Goal: Task Accomplishment & Management: Use online tool/utility

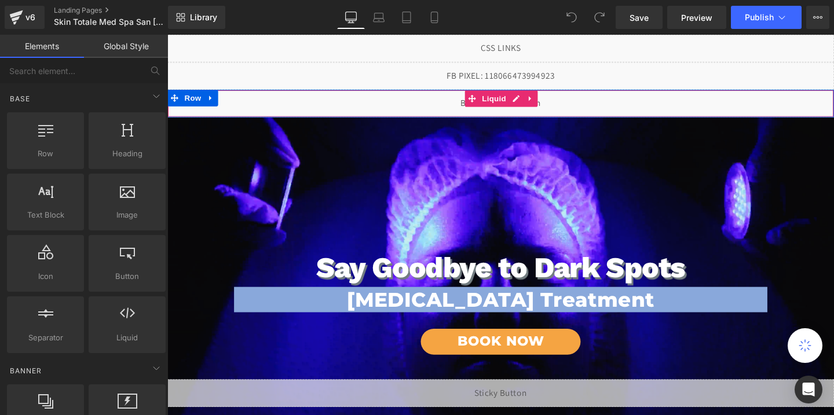
click at [582, 106] on div "Liquid" at bounding box center [517, 107] width 701 height 29
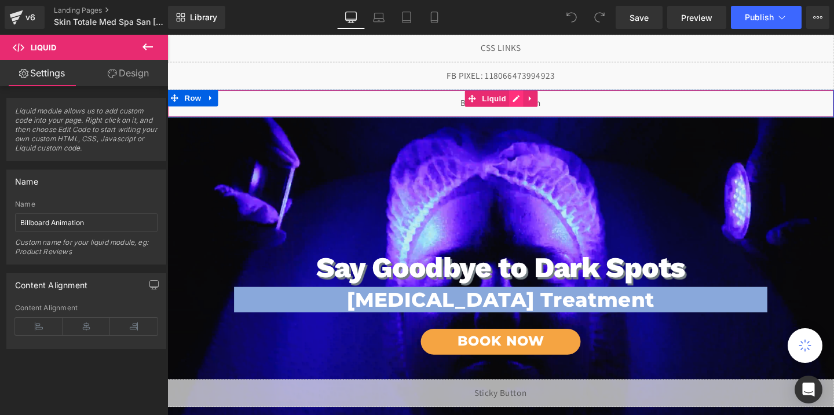
click at [537, 97] on div "Liquid" at bounding box center [517, 107] width 701 height 29
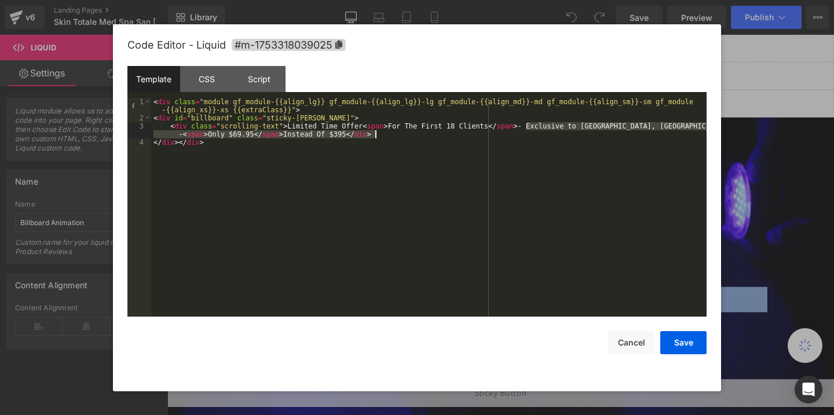
drag, startPoint x: 525, startPoint y: 127, endPoint x: 537, endPoint y: 137, distance: 15.7
click at [537, 137] on div "< div class = "module gf_module-{{align_lg}} gf_module-{{align_lg}}-lg gf_modul…" at bounding box center [429, 219] width 556 height 243
click at [677, 350] on button "Save" at bounding box center [684, 342] width 46 height 23
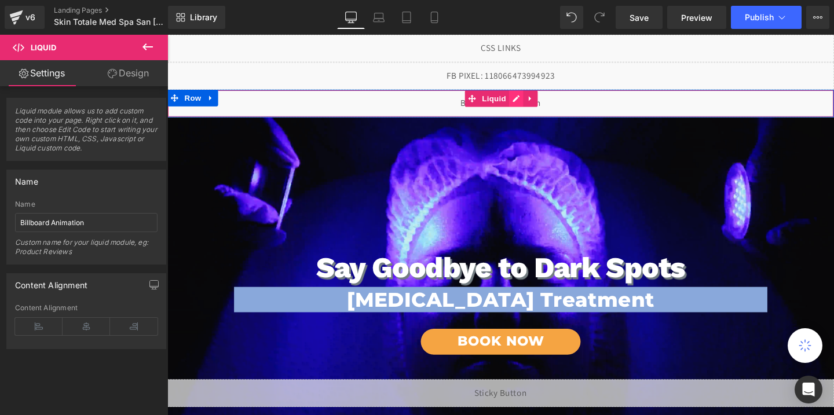
click at [532, 103] on div "Liquid" at bounding box center [517, 107] width 701 height 29
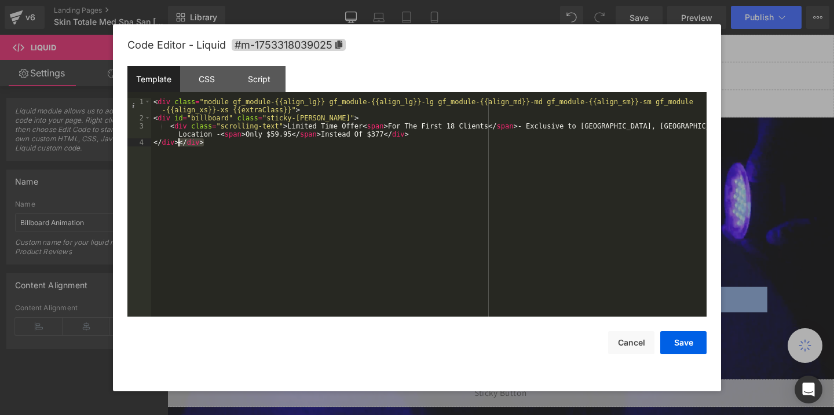
drag, startPoint x: 205, startPoint y: 145, endPoint x: 180, endPoint y: 146, distance: 24.9
click at [180, 146] on div "< div class = "module gf_module-{{align_lg}} gf_module-{{align_lg}}-lg gf_modul…" at bounding box center [429, 219] width 556 height 243
click at [674, 340] on button "Save" at bounding box center [684, 342] width 46 height 23
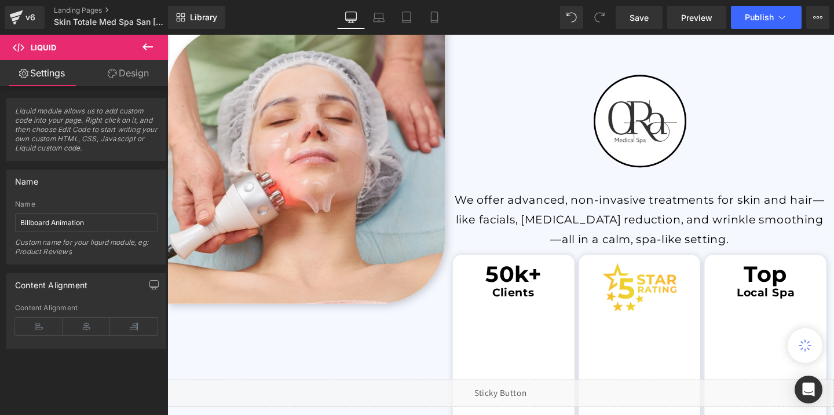
scroll to position [1790, 0]
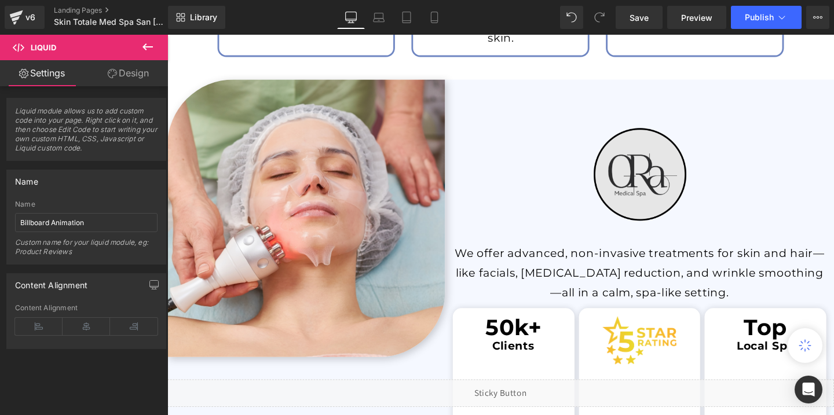
click at [654, 189] on img at bounding box center [664, 182] width 143 height 143
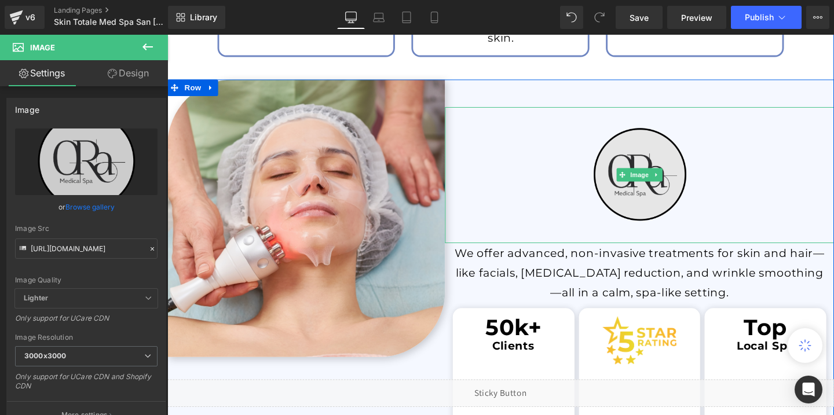
click at [650, 228] on img at bounding box center [664, 182] width 143 height 143
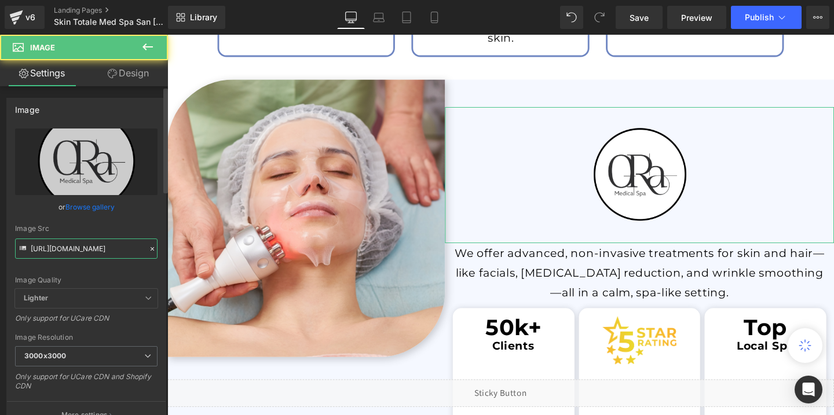
click at [102, 251] on input "[URL][DOMAIN_NAME]" at bounding box center [86, 249] width 143 height 20
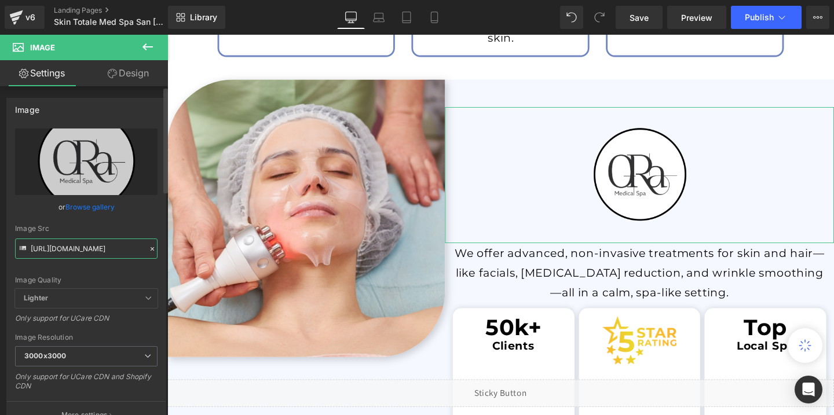
click at [102, 251] on input "[URL][DOMAIN_NAME]" at bounding box center [86, 249] width 143 height 20
paste input "ST_1_3000x3000.png?v=1741960735"
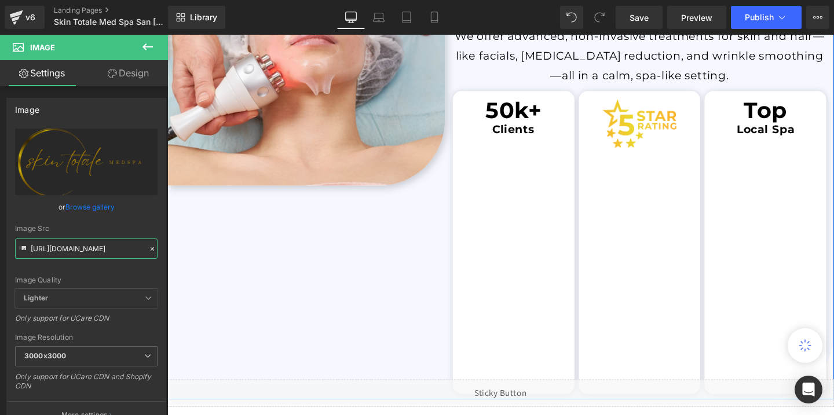
scroll to position [978, 0]
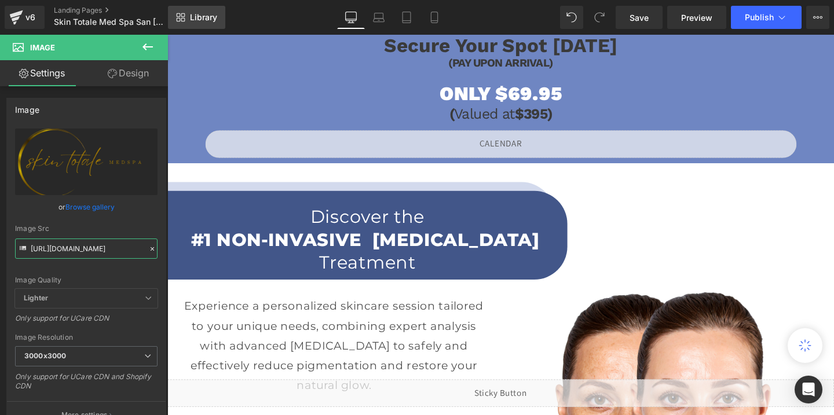
type input "[URL][DOMAIN_NAME]"
click at [189, 19] on link "Library" at bounding box center [196, 17] width 57 height 23
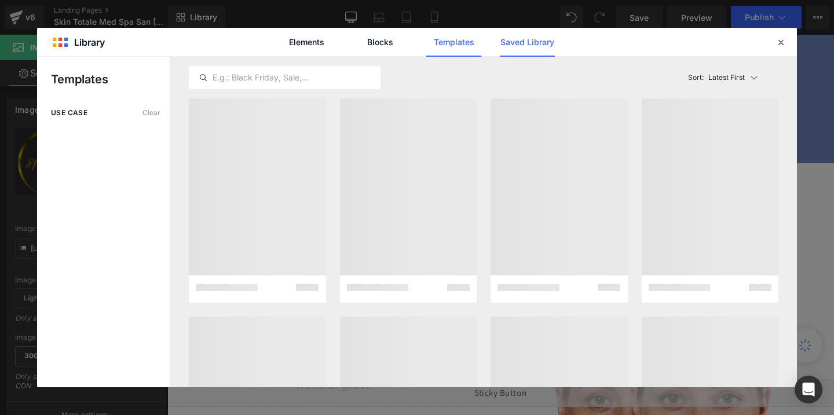
click at [542, 37] on link "Saved Library" at bounding box center [527, 42] width 55 height 29
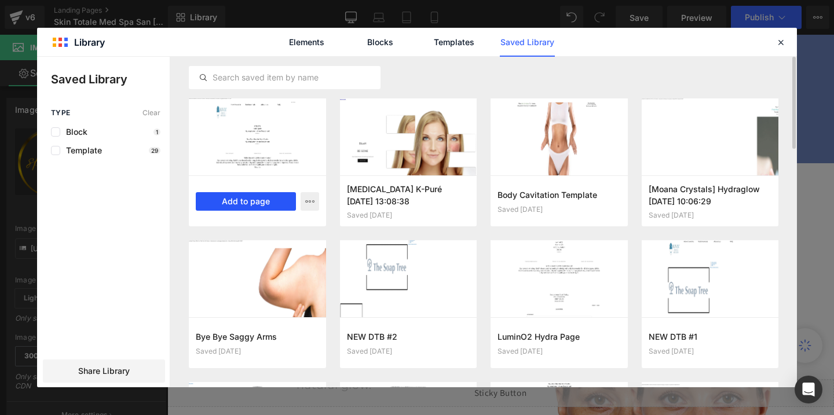
click at [260, 199] on button "Add to page" at bounding box center [246, 201] width 100 height 19
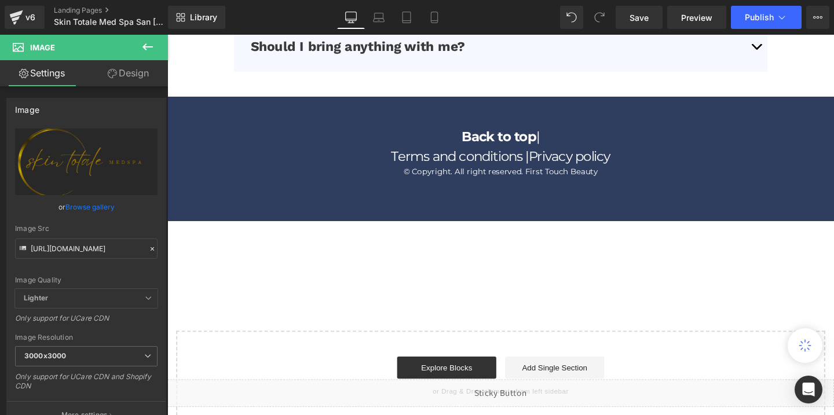
scroll to position [3580, 0]
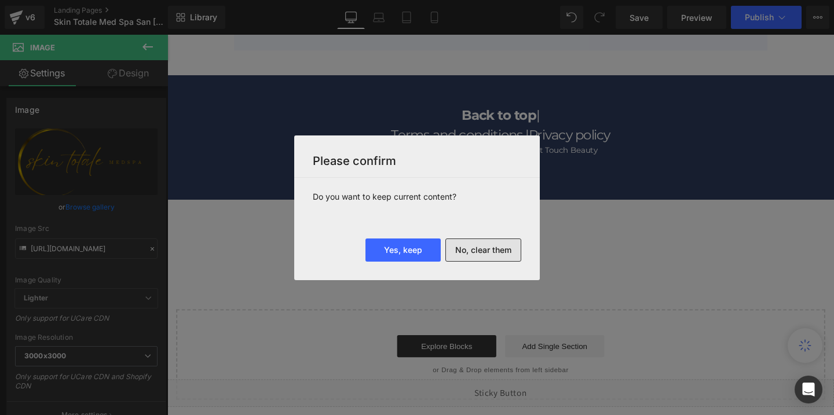
click at [459, 249] on button "No, clear them" at bounding box center [484, 250] width 76 height 23
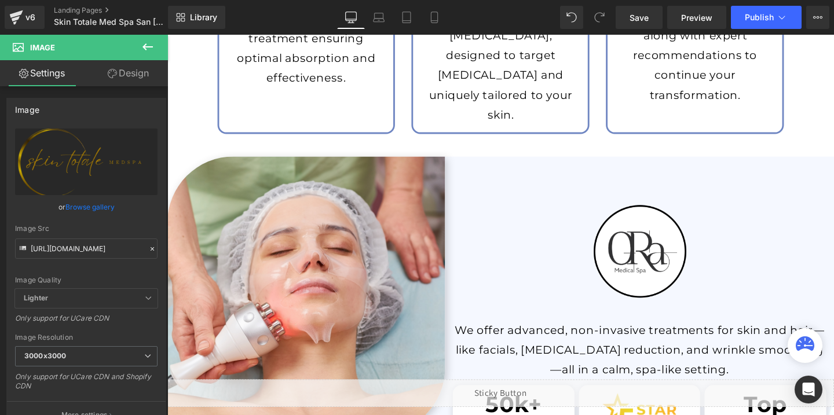
scroll to position [1635, 0]
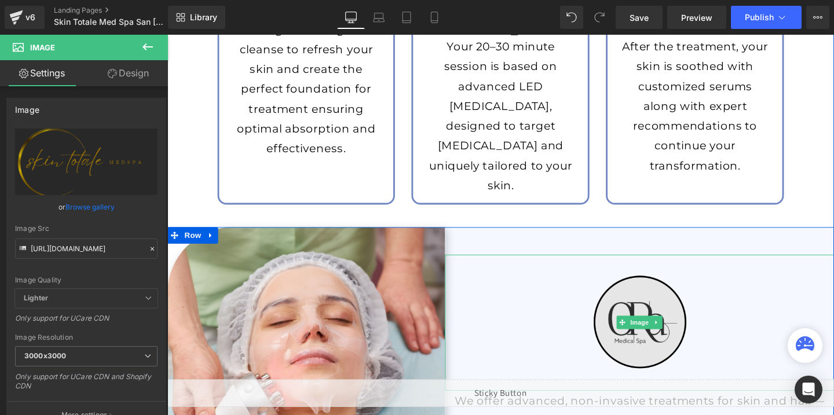
click at [703, 355] on img at bounding box center [664, 337] width 143 height 143
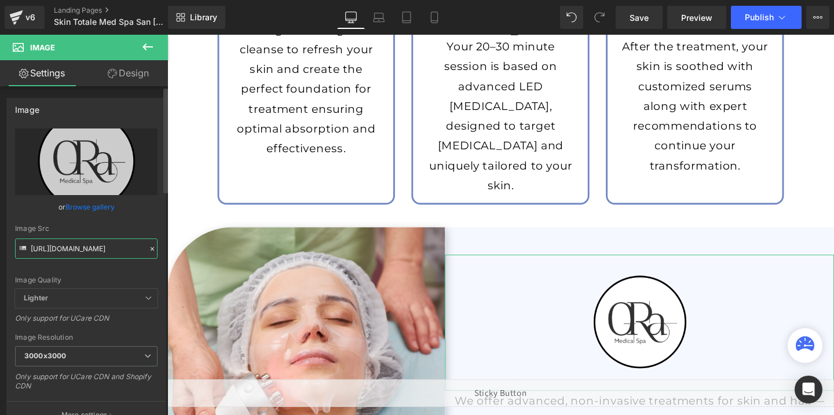
click at [72, 242] on input "[URL][DOMAIN_NAME]" at bounding box center [86, 249] width 143 height 20
paste input "ST_1_3000x3000.png?v=1741960735"
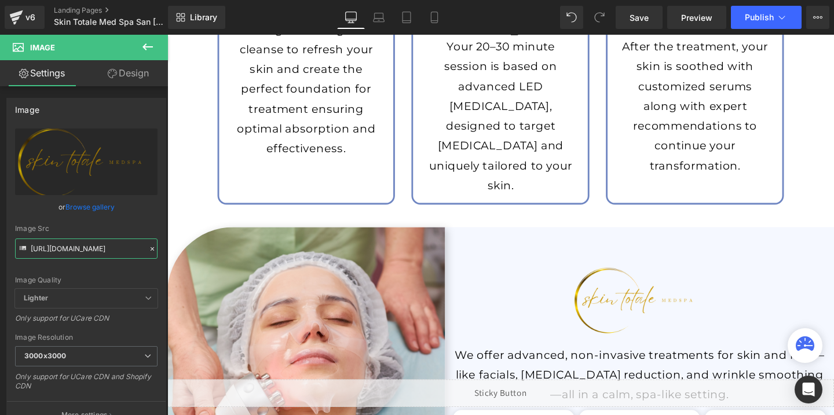
type input "[URL][DOMAIN_NAME]"
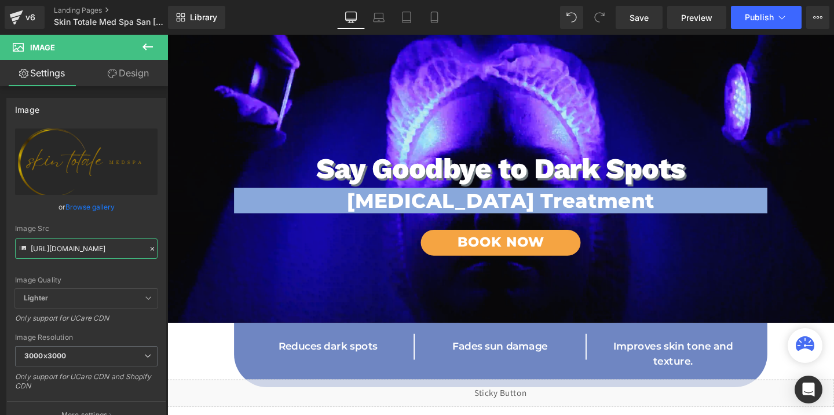
scroll to position [0, 0]
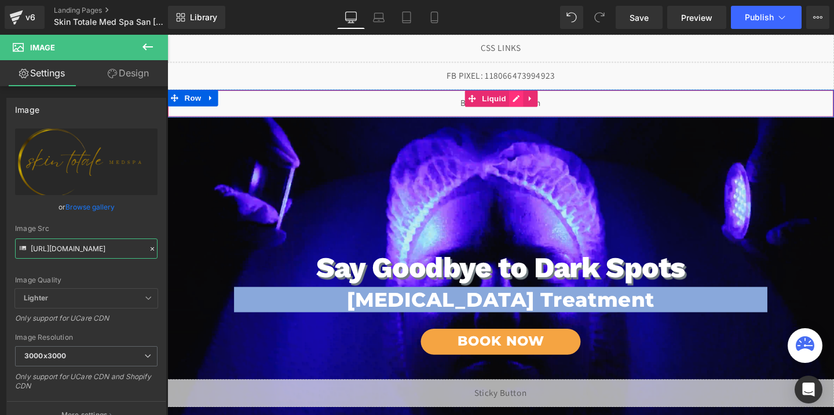
click at [535, 103] on div "Liquid" at bounding box center [517, 107] width 701 height 29
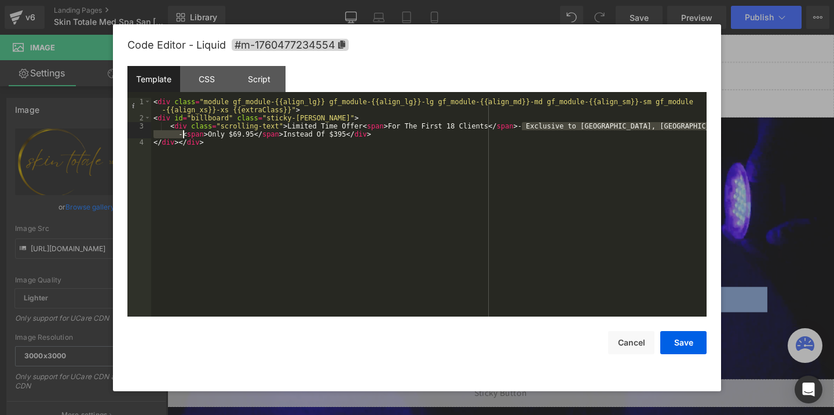
drag, startPoint x: 523, startPoint y: 126, endPoint x: 184, endPoint y: 136, distance: 339.7
click at [184, 136] on div "< div class = "module gf_module-{{align_lg}} gf_module-{{align_lg}}-lg gf_modul…" at bounding box center [429, 219] width 556 height 243
click at [283, 134] on div "< div class = "module gf_module-{{align_lg}} gf_module-{{align_lg}}-lg gf_modul…" at bounding box center [429, 219] width 556 height 243
click at [681, 344] on button "Save" at bounding box center [684, 342] width 46 height 23
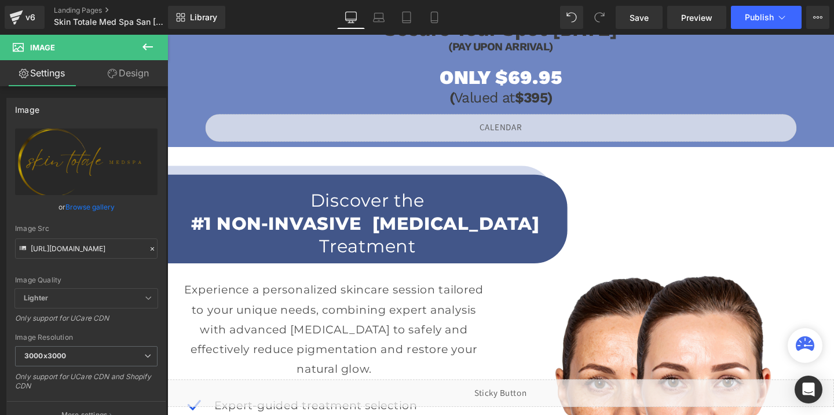
scroll to position [989, 0]
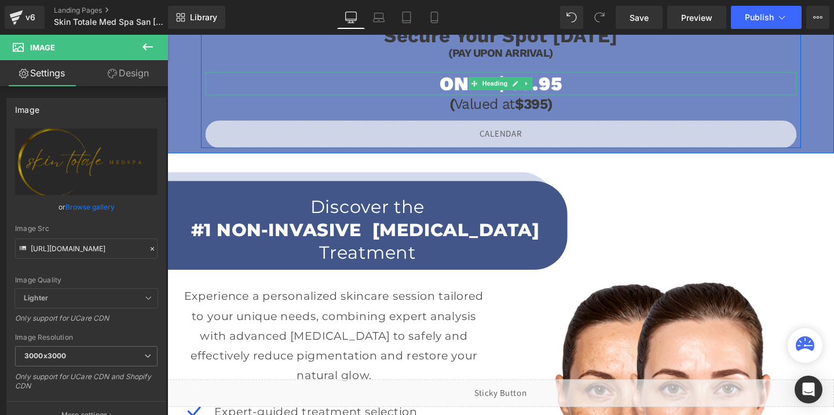
click at [568, 89] on h1 "ONLY $69.95" at bounding box center [518, 86] width 622 height 24
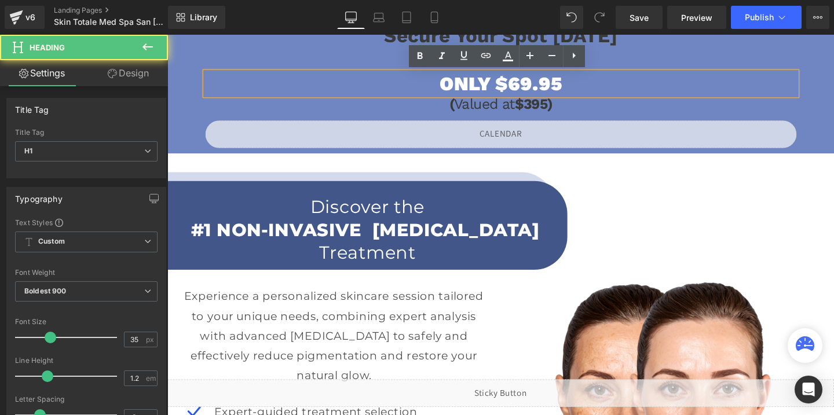
click at [538, 87] on h1 "ONLY $69.95" at bounding box center [518, 86] width 622 height 24
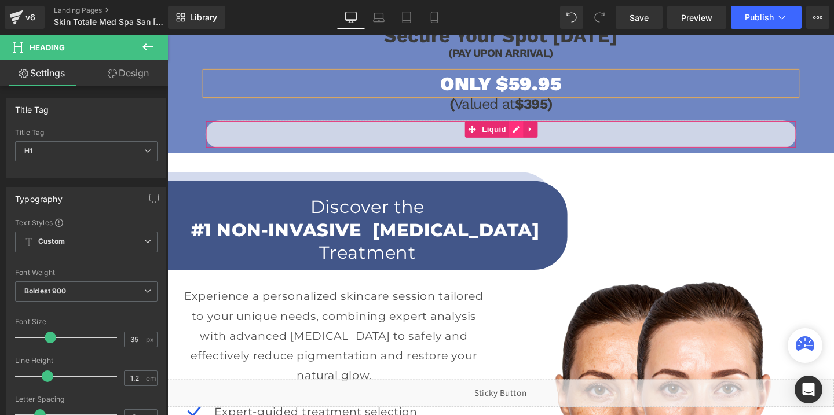
click at [532, 137] on div "Liquid" at bounding box center [518, 139] width 622 height 29
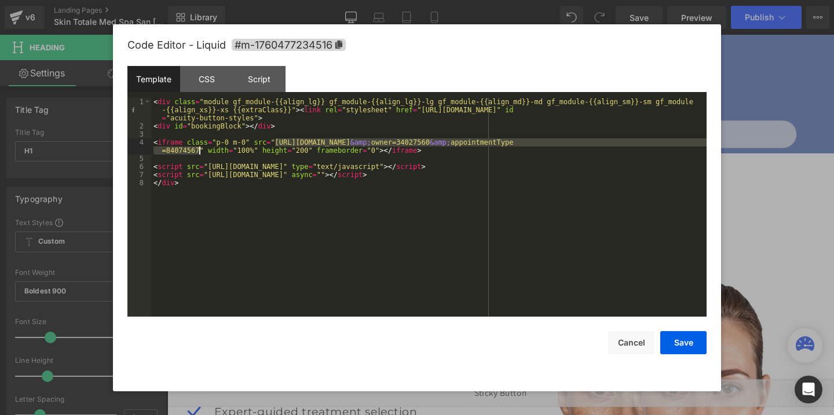
drag, startPoint x: 275, startPoint y: 139, endPoint x: 198, endPoint y: 154, distance: 77.8
click at [198, 154] on div "< div class = "module gf_module-{{align_lg}} gf_module-{{align_lg}}-lg gf_modul…" at bounding box center [429, 223] width 556 height 251
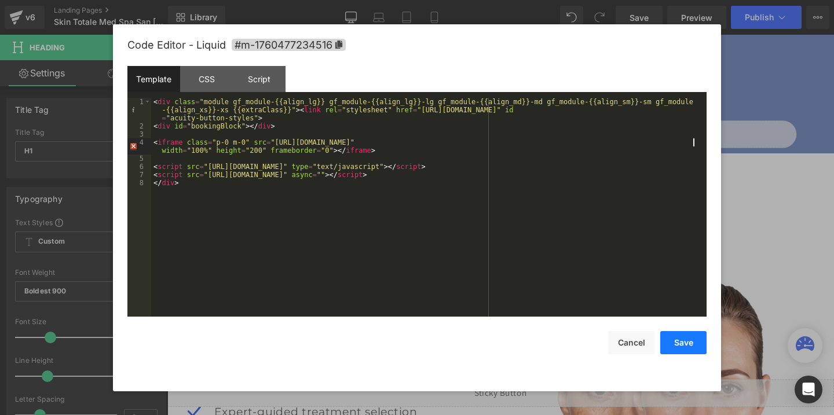
click at [683, 350] on button "Save" at bounding box center [684, 342] width 46 height 23
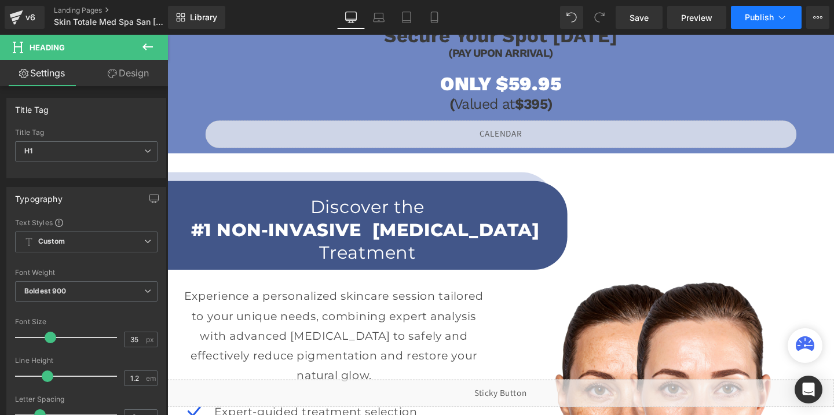
click at [749, 21] on span "Publish" at bounding box center [759, 17] width 29 height 9
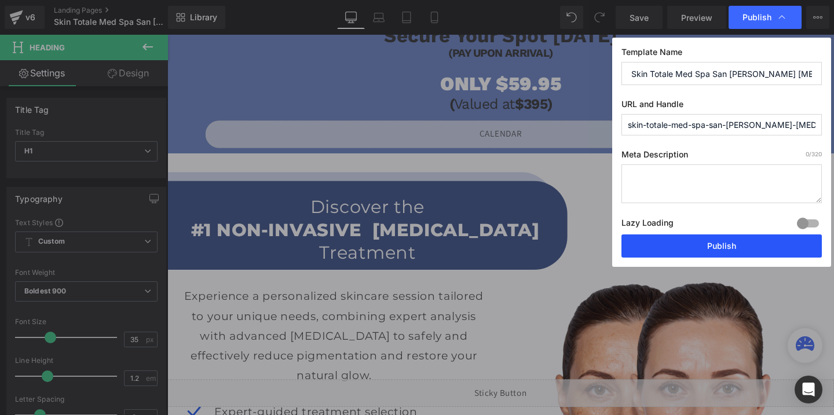
click at [715, 247] on button "Publish" at bounding box center [722, 246] width 200 height 23
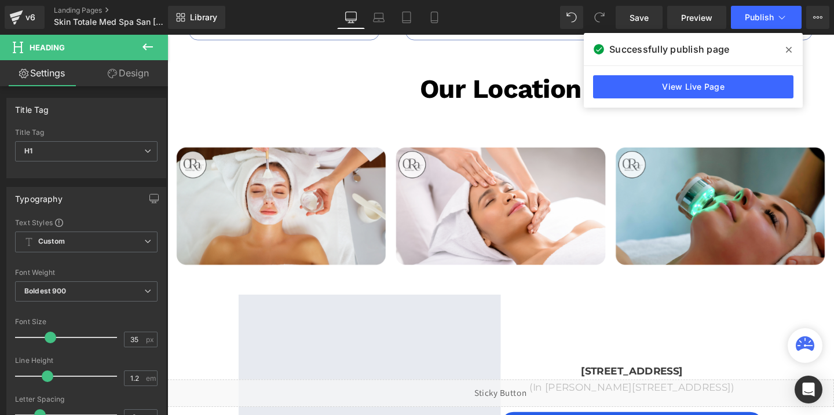
scroll to position [2412, 0]
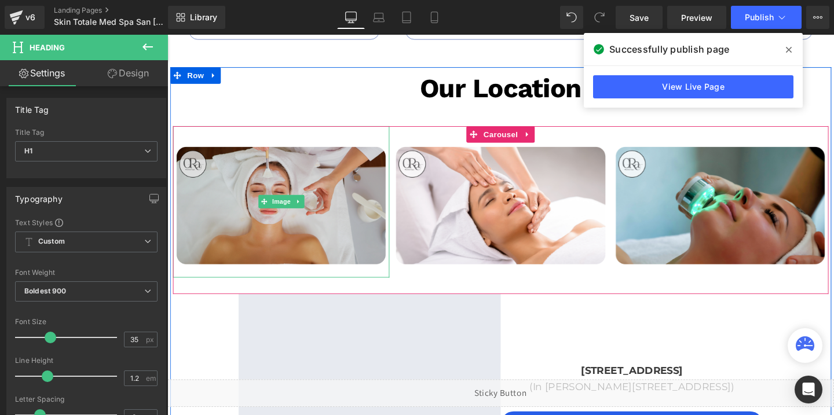
click at [370, 228] on img at bounding box center [287, 210] width 228 height 159
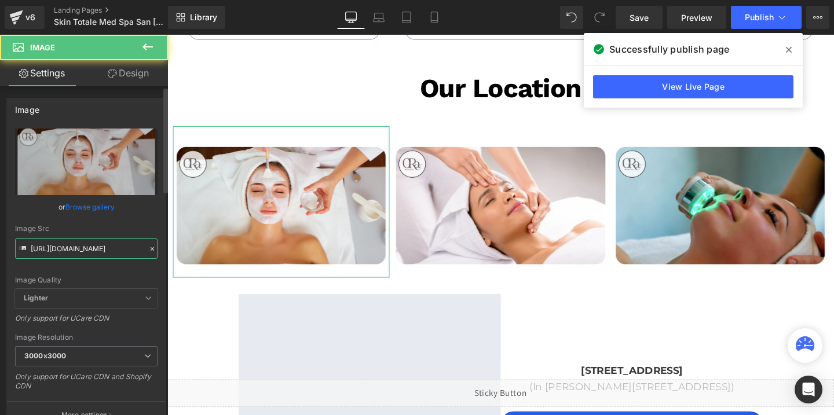
click at [114, 250] on input "[URL][DOMAIN_NAME]" at bounding box center [86, 249] width 143 height 20
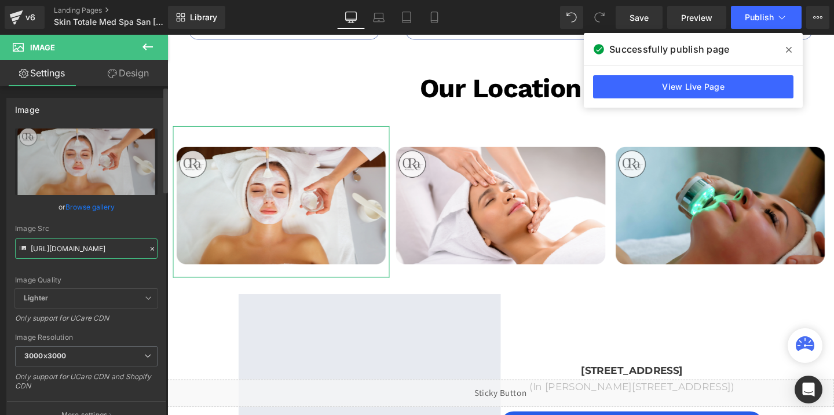
click at [114, 250] on input "[URL][DOMAIN_NAME]" at bounding box center [86, 249] width 143 height 20
paste input "[URL][DOMAIN_NAME]"
type input "[URL][DOMAIN_NAME][DOMAIN_NAME]"
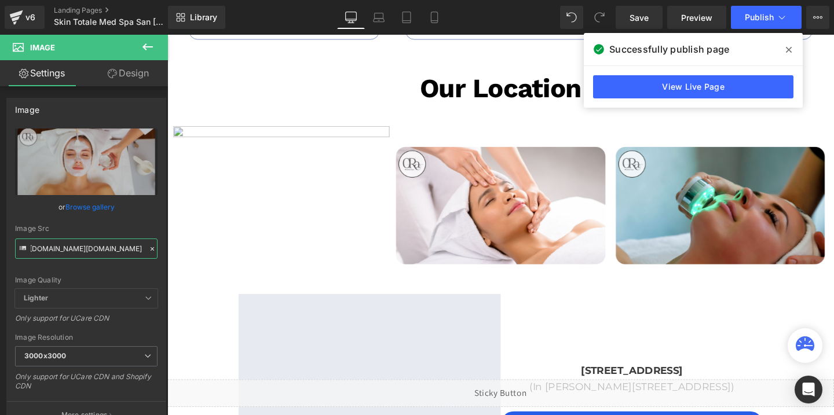
scroll to position [0, 0]
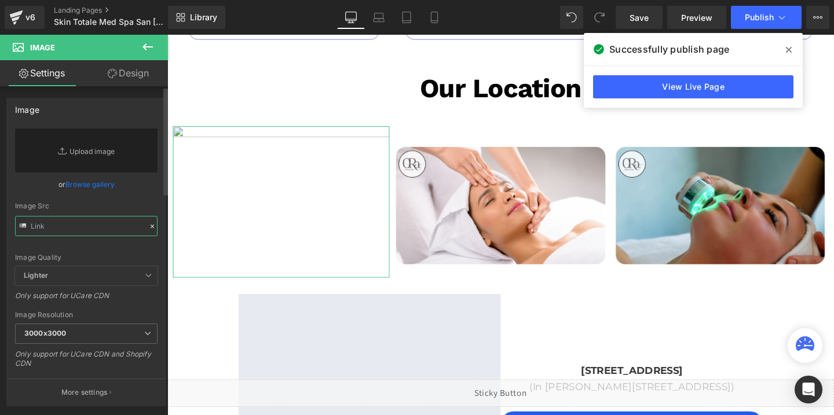
paste input "[URL][DOMAIN_NAME]"
type input "[URL][DOMAIN_NAME]"
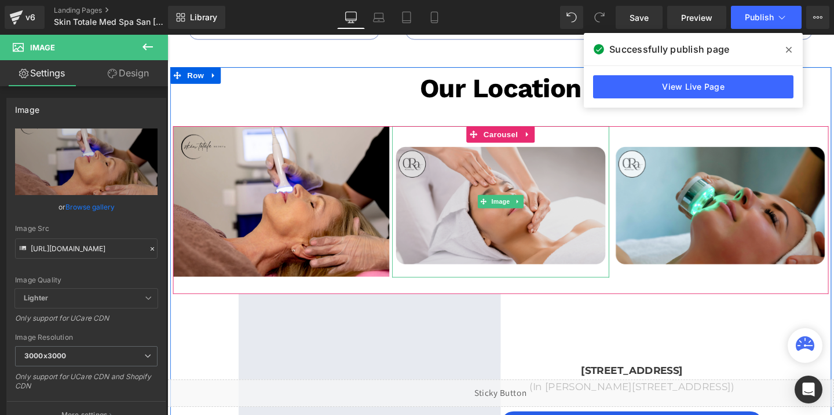
click at [486, 208] on img at bounding box center [518, 210] width 228 height 159
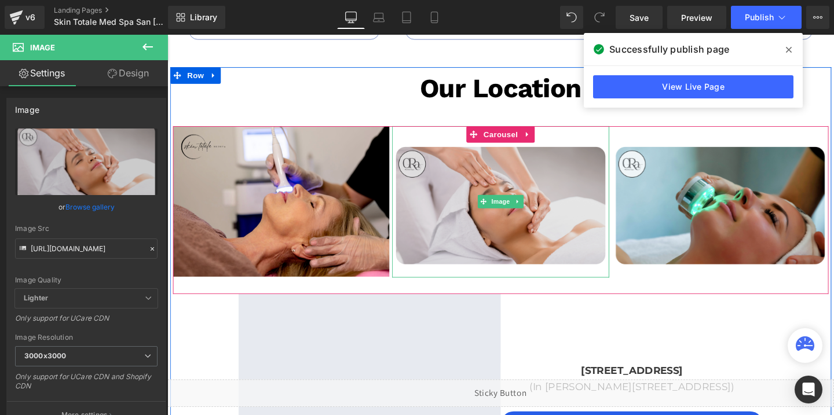
click at [443, 214] on img at bounding box center [518, 210] width 228 height 159
click at [445, 201] on img at bounding box center [518, 210] width 228 height 159
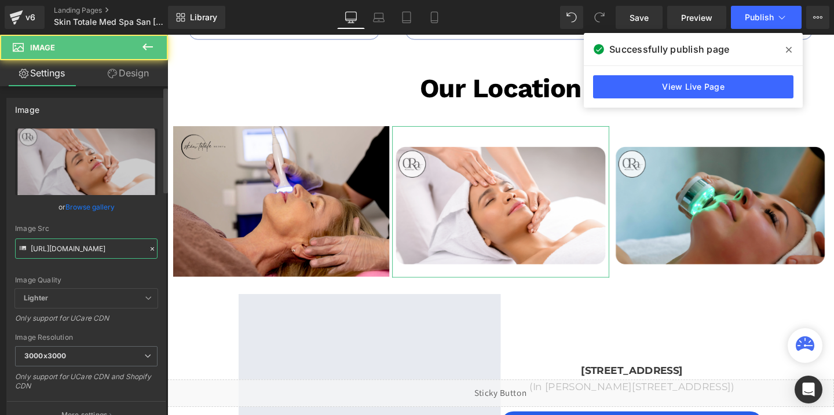
click at [109, 251] on input "[URL][DOMAIN_NAME]" at bounding box center [86, 249] width 143 height 20
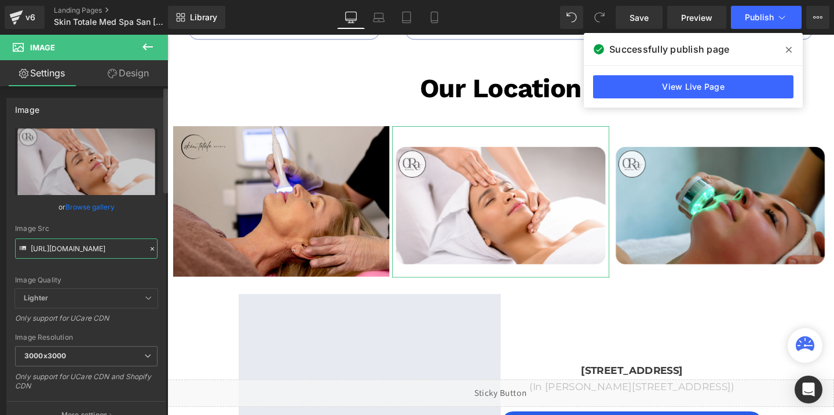
click at [109, 251] on input "[URL][DOMAIN_NAME]" at bounding box center [86, 249] width 143 height 20
paste input "SKTo-3_3000x3000.png?v=1760035079"
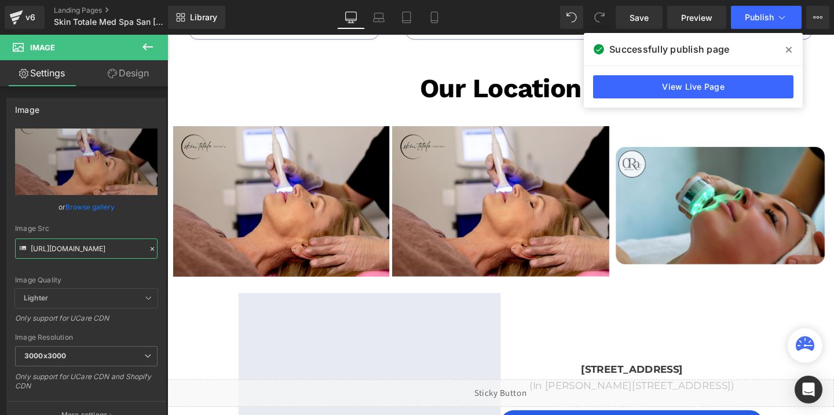
scroll to position [0, 0]
click at [98, 250] on input "[URL][DOMAIN_NAME]" at bounding box center [86, 249] width 143 height 20
paste input "1_3000x3000.png?v=1760035080"
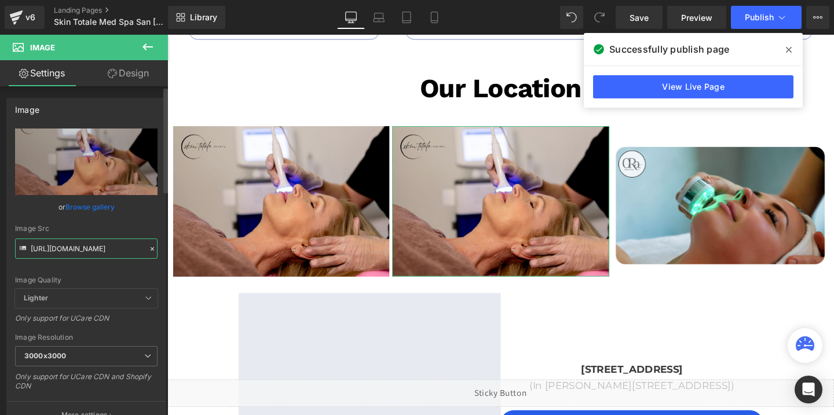
scroll to position [0, 209]
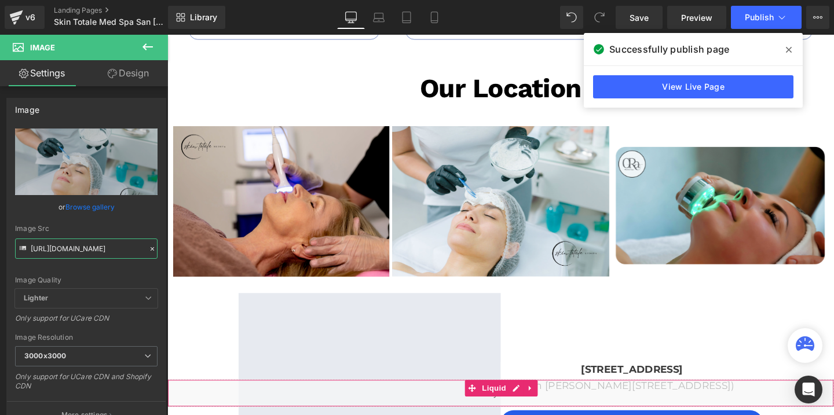
type input "[URL][DOMAIN_NAME]"
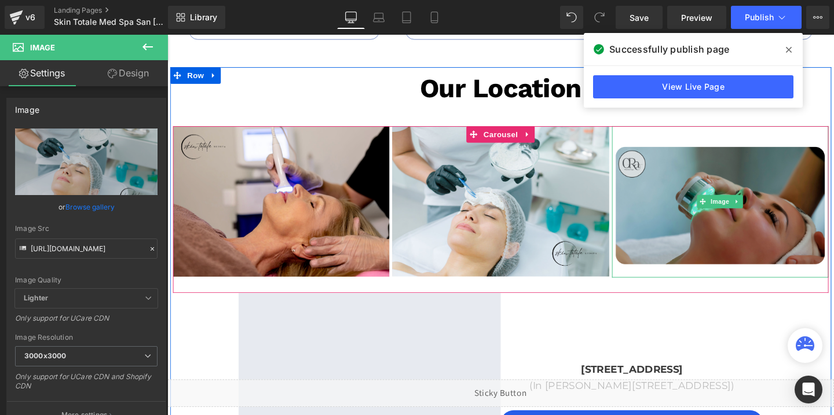
click at [688, 189] on img at bounding box center [749, 210] width 228 height 159
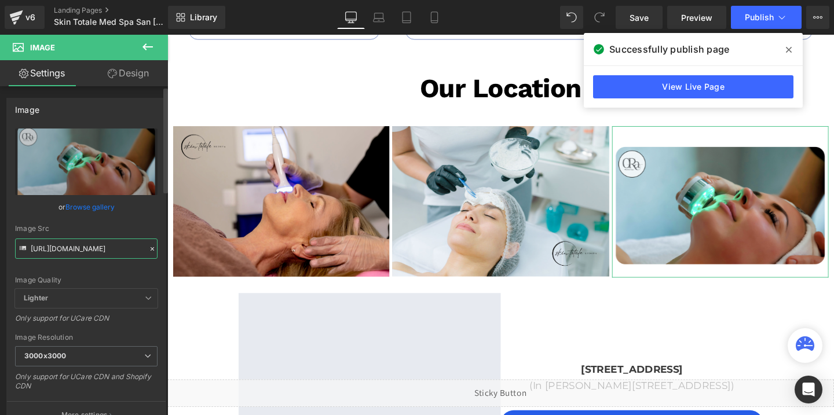
click at [78, 245] on input "[URL][DOMAIN_NAME]" at bounding box center [86, 249] width 143 height 20
paste input "SKTo-2_3000x3000.png?v=1760035080"
type input "[URL][DOMAIN_NAME]"
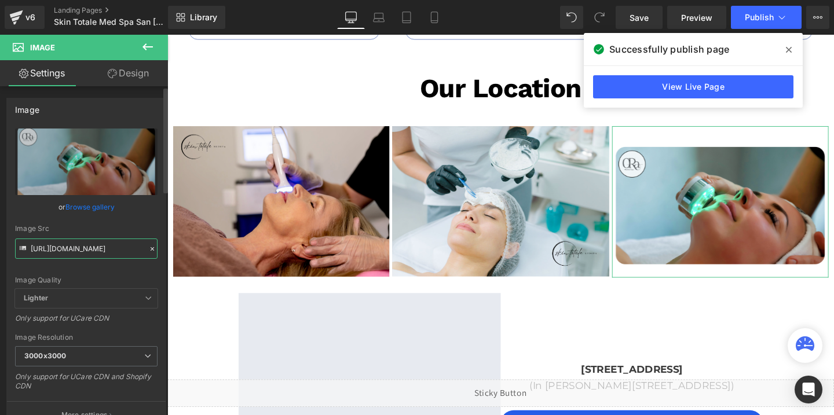
scroll to position [0, 210]
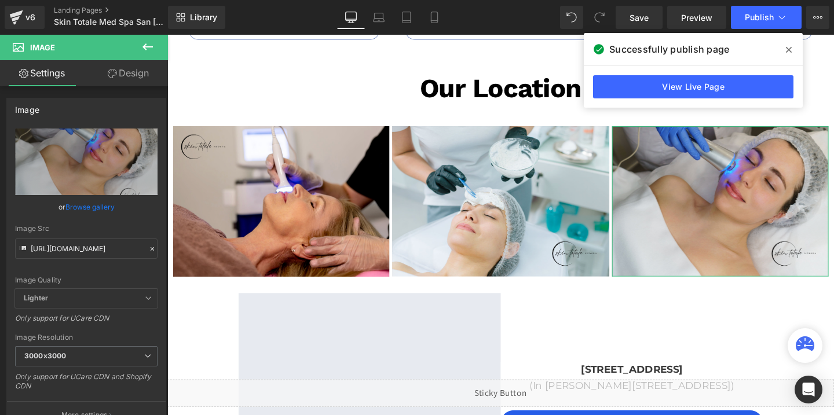
click at [122, 81] on link "Design" at bounding box center [128, 73] width 84 height 26
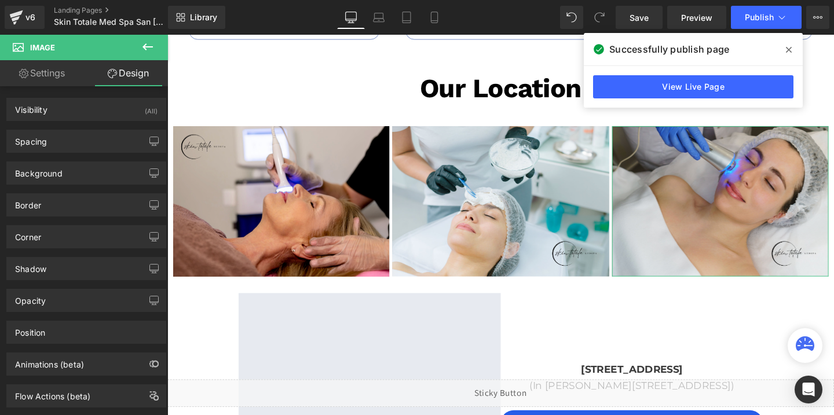
scroll to position [0, 0]
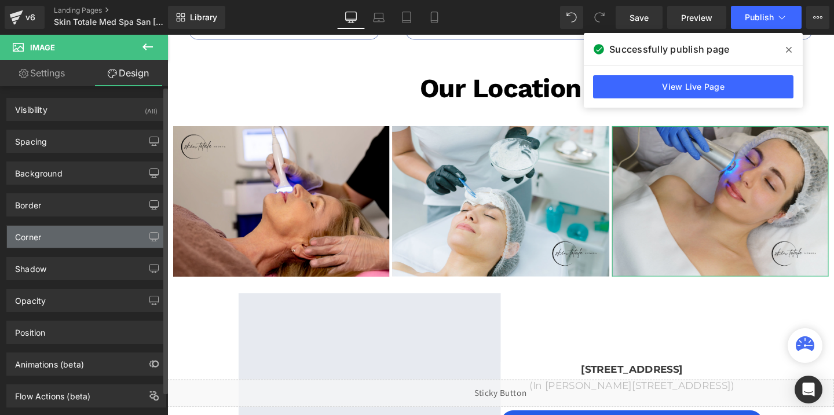
click at [53, 239] on div "Corner" at bounding box center [86, 237] width 159 height 22
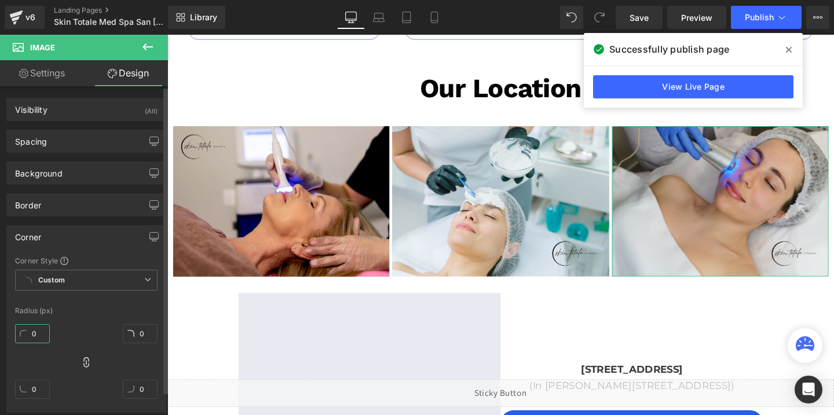
click at [32, 335] on input "0" at bounding box center [32, 333] width 35 height 19
type input "42"
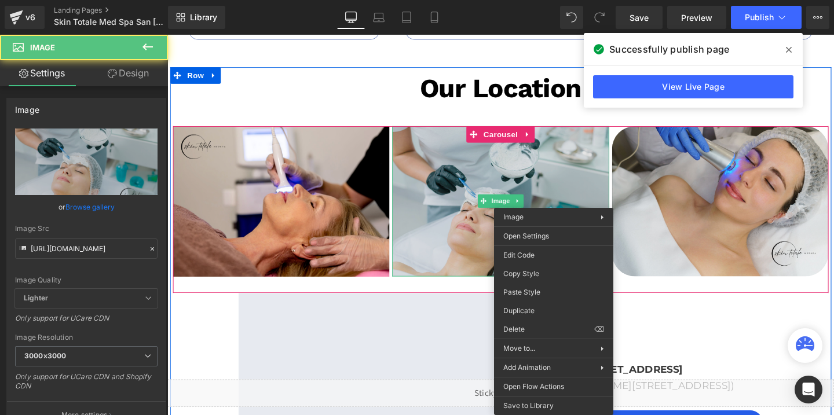
click at [571, 216] on img at bounding box center [518, 210] width 228 height 158
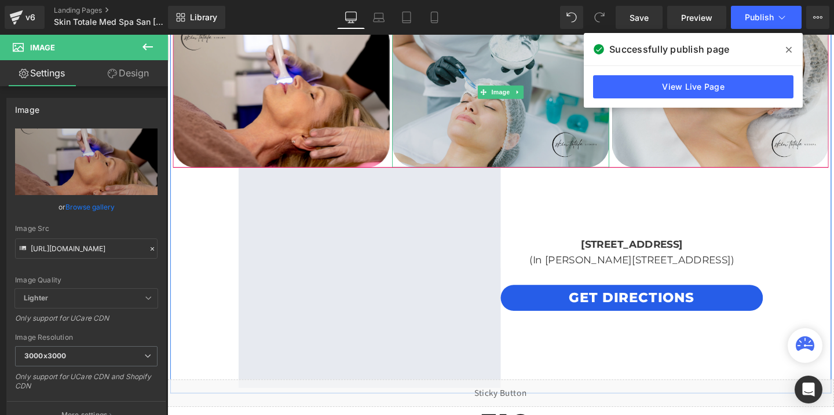
scroll to position [2533, 0]
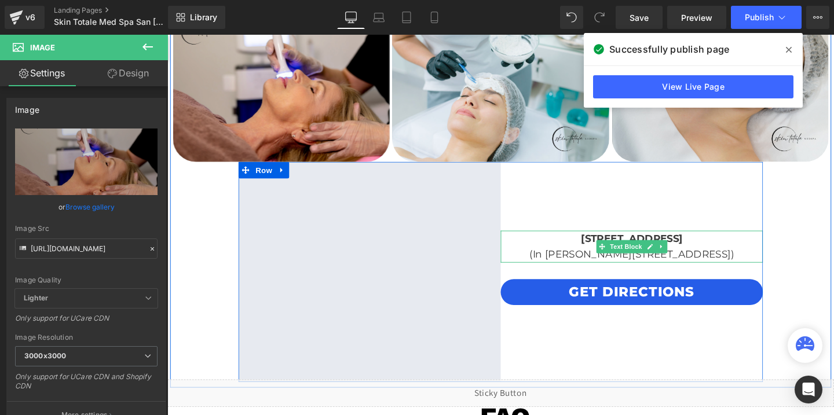
click at [576, 255] on p "[STREET_ADDRESS]" at bounding box center [656, 249] width 276 height 17
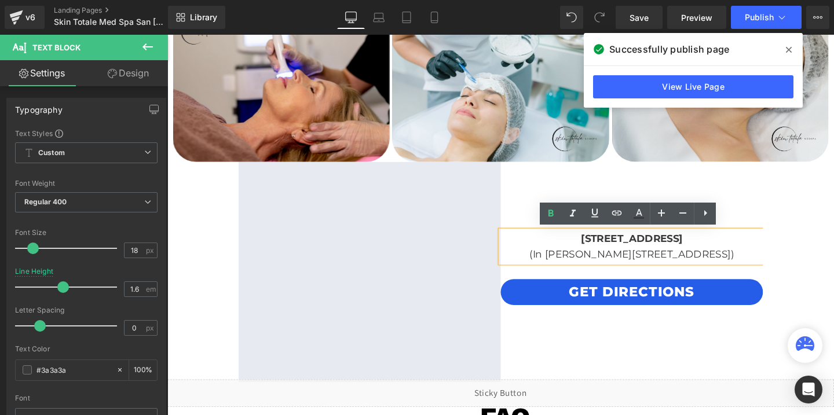
drag, startPoint x: 552, startPoint y: 246, endPoint x: 761, endPoint y: 263, distance: 209.3
click at [761, 263] on div "[STREET_ADDRESS] (In [PERSON_NAME][GEOGRAPHIC_DATA])" at bounding box center [656, 258] width 276 height 34
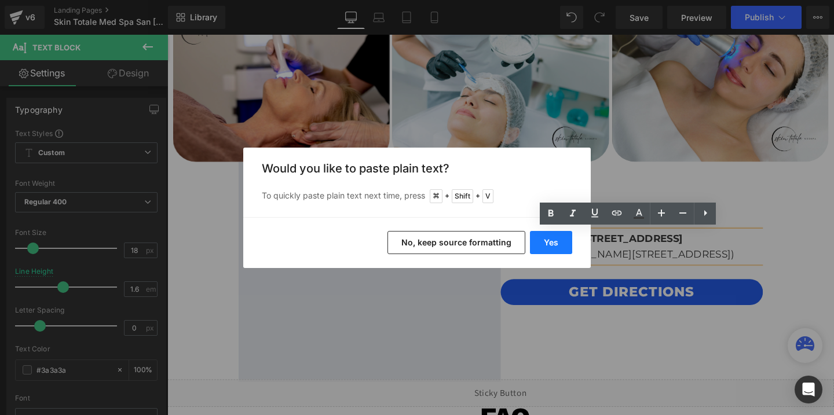
click at [553, 234] on button "Yes" at bounding box center [551, 242] width 42 height 23
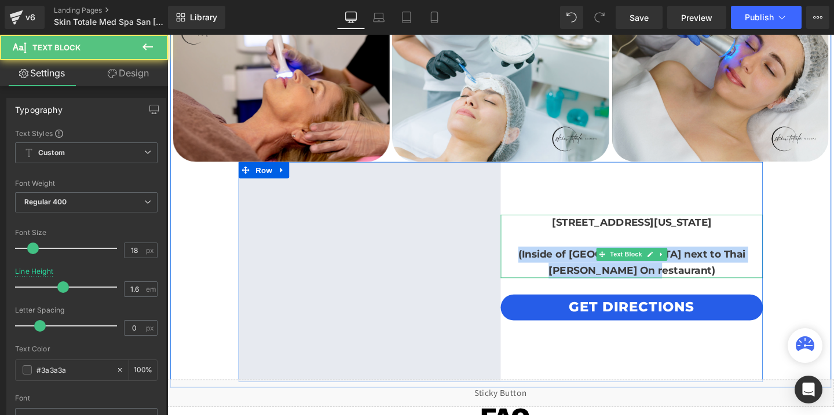
drag, startPoint x: 523, startPoint y: 269, endPoint x: 702, endPoint y: 285, distance: 179.8
click at [702, 285] on p "(Inside of [GEOGRAPHIC_DATA] next to Thai [PERSON_NAME] On restaurant)" at bounding box center [656, 275] width 276 height 34
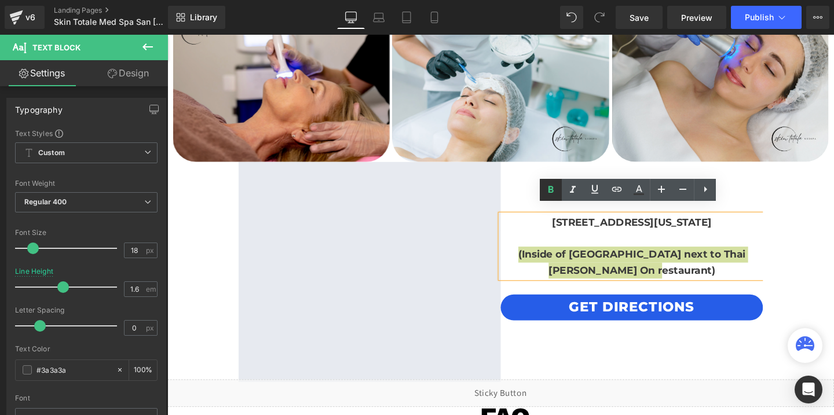
click at [552, 186] on icon at bounding box center [551, 189] width 5 height 7
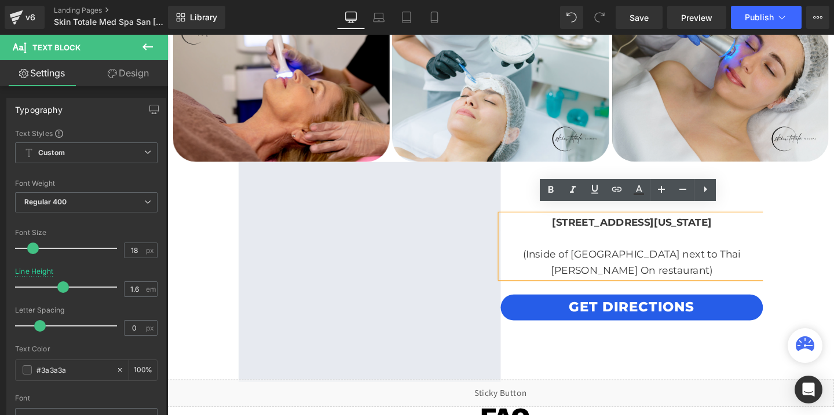
click at [528, 272] on p "(Inside of [GEOGRAPHIC_DATA] next to Thai [PERSON_NAME] On restaurant)" at bounding box center [656, 275] width 276 height 34
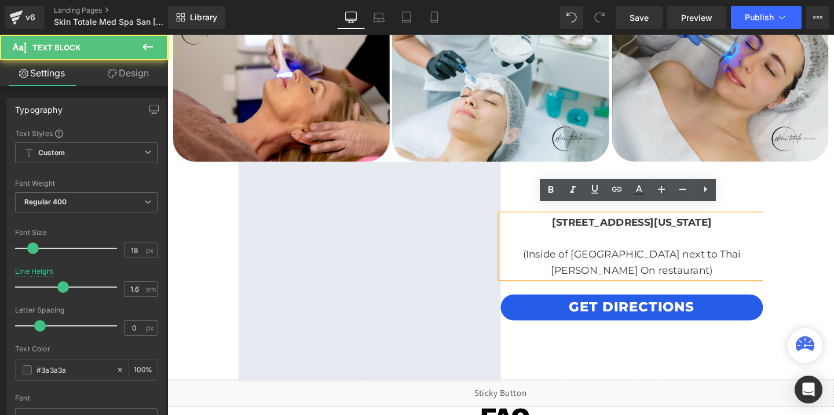
scroll to position [2541, 0]
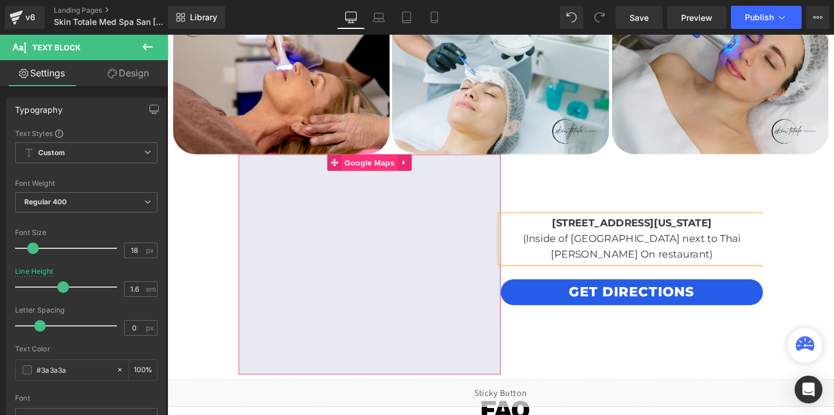
click at [386, 169] on span "Google Maps" at bounding box center [380, 169] width 59 height 17
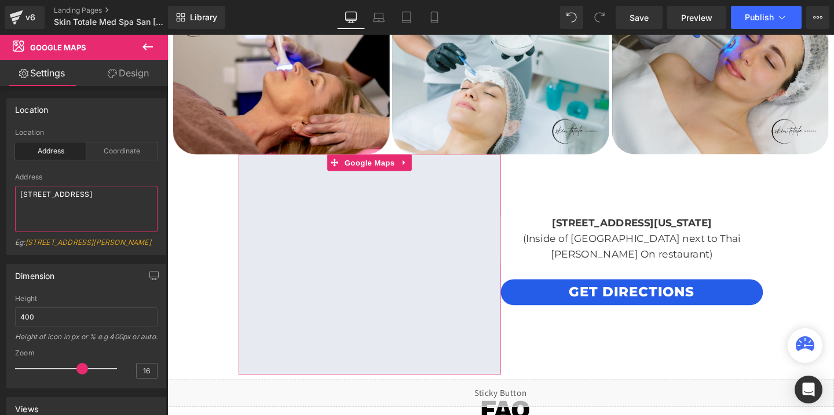
drag, startPoint x: 74, startPoint y: 210, endPoint x: 5, endPoint y: 192, distance: 71.4
click at [5, 192] on div "Location address Location Address Coordinate Address [STREET_ADDRESS] Eg: [STRE…" at bounding box center [86, 172] width 173 height 166
paste textarea "[STREET_ADDRESS][US_STATE]"
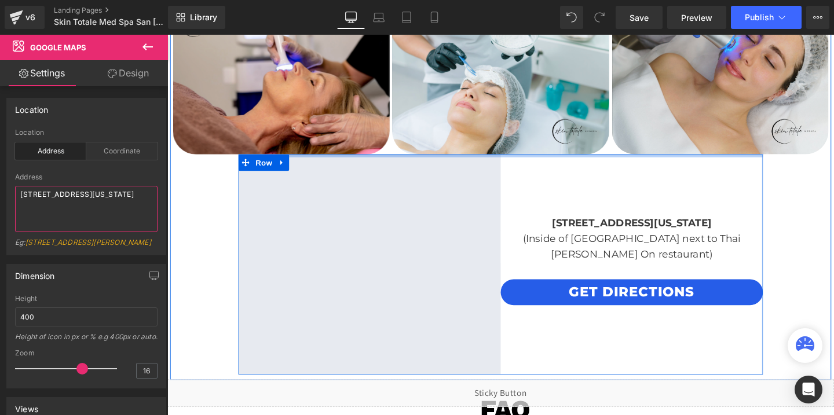
type textarea "[STREET_ADDRESS][US_STATE]"
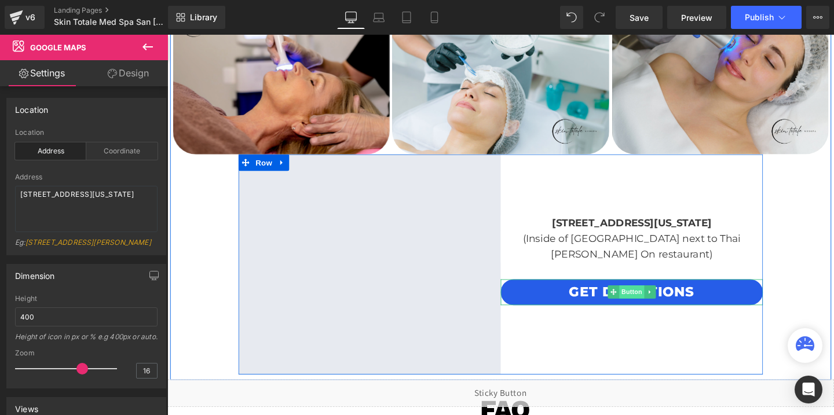
click at [660, 311] on span "Button" at bounding box center [656, 305] width 27 height 14
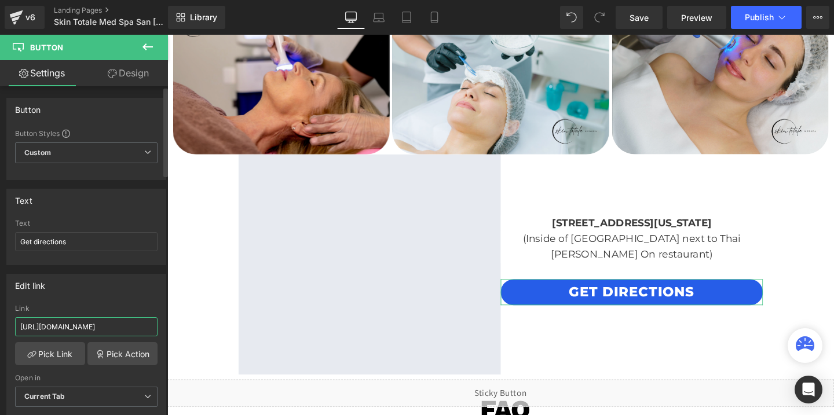
click at [69, 324] on input "[URL][DOMAIN_NAME]" at bounding box center [86, 327] width 143 height 19
click at [69, 323] on input "[URL][DOMAIN_NAME]" at bounding box center [86, 327] width 143 height 19
paste input "[URL][DOMAIN_NAME]"
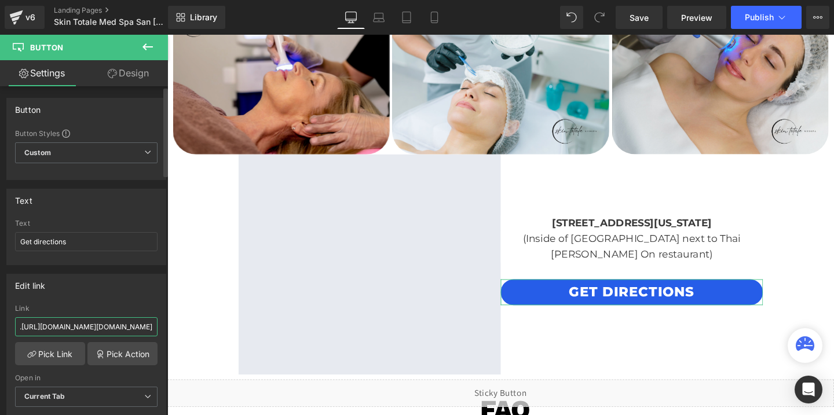
click at [69, 323] on input "https://maps.[URL][DOMAIN_NAME][DOMAIN_NAME]" at bounding box center [86, 327] width 143 height 19
paste input "[DOMAIN_NAME][URL]"
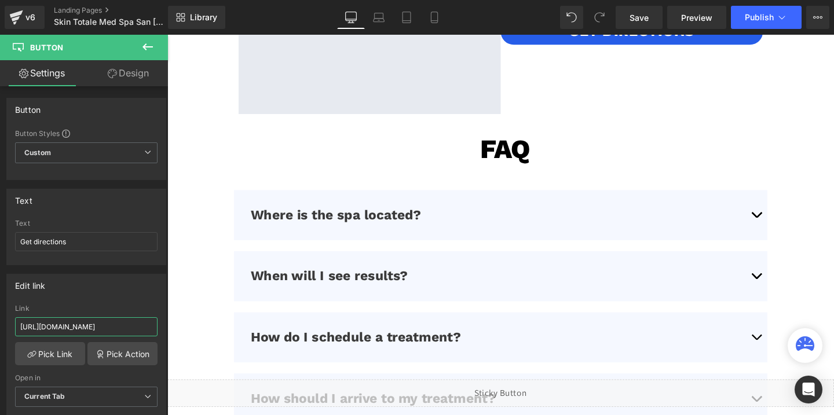
scroll to position [2865, 0]
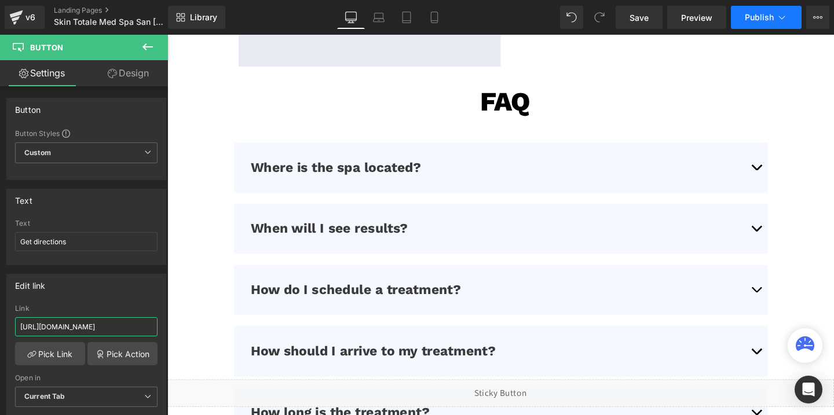
type input "[URL][DOMAIN_NAME]"
click at [750, 27] on button "Publish" at bounding box center [766, 17] width 71 height 23
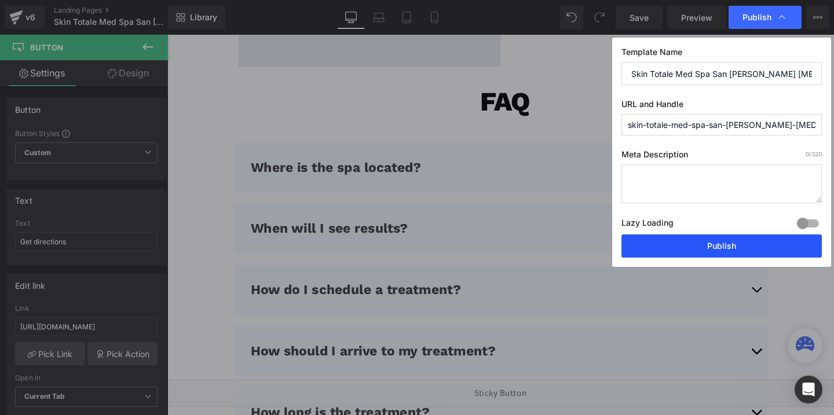
click at [716, 239] on button "Publish" at bounding box center [722, 246] width 200 height 23
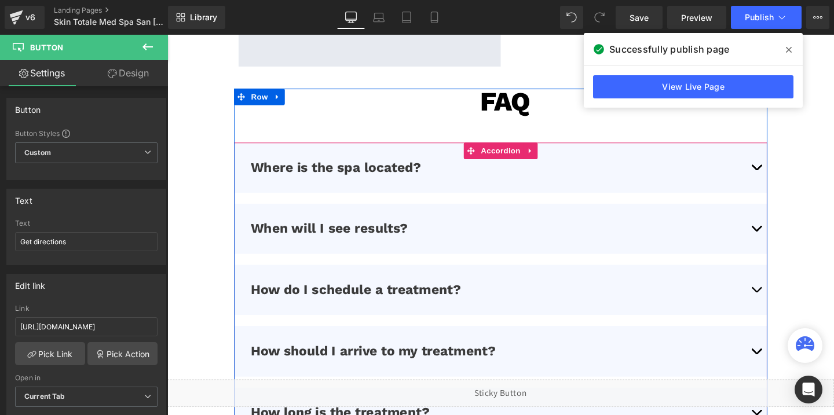
click at [787, 177] on button "button" at bounding box center [786, 174] width 23 height 53
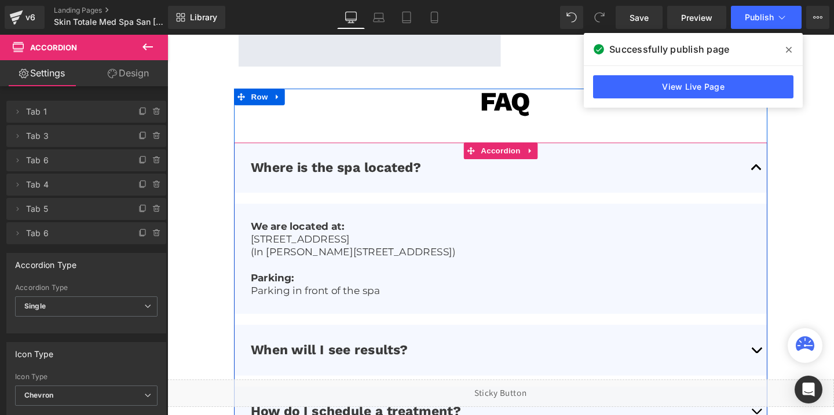
click at [324, 257] on p "(In [PERSON_NAME][STREET_ADDRESS])" at bounding box center [518, 263] width 526 height 13
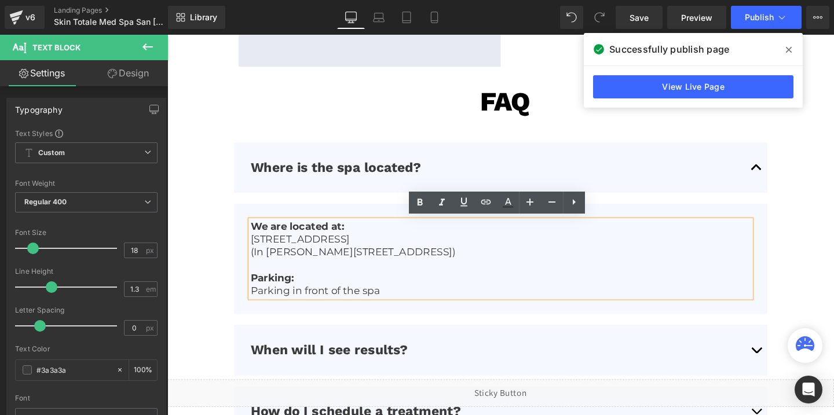
drag, startPoint x: 458, startPoint y: 260, endPoint x: 251, endPoint y: 253, distance: 207.0
click at [251, 253] on article "We are located at: [STREET_ADDRESS] (In [PERSON_NAME][STREET_ADDRESS]) Parking:…" at bounding box center [518, 271] width 561 height 116
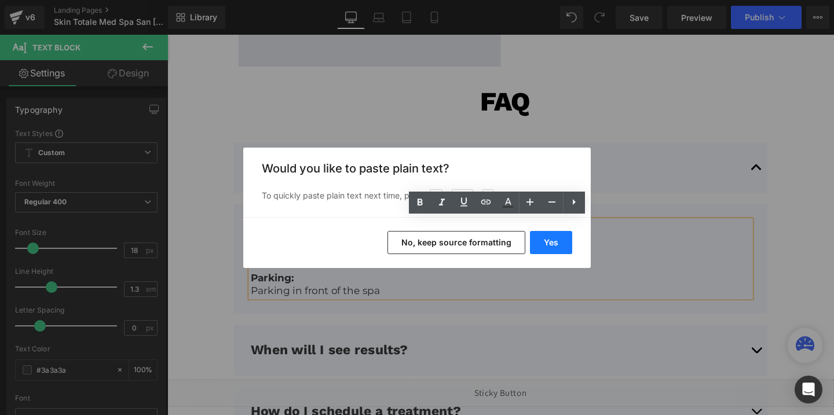
click at [561, 242] on button "Yes" at bounding box center [551, 242] width 42 height 23
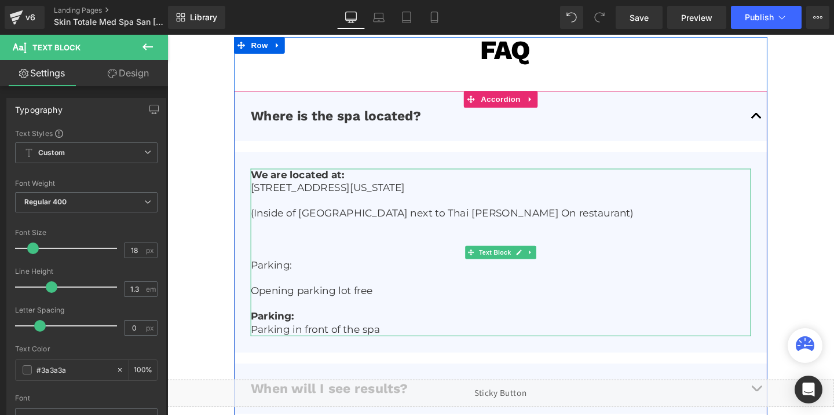
scroll to position [2920, 0]
click at [263, 300] on p "Opening parking lot free" at bounding box center [518, 303] width 526 height 13
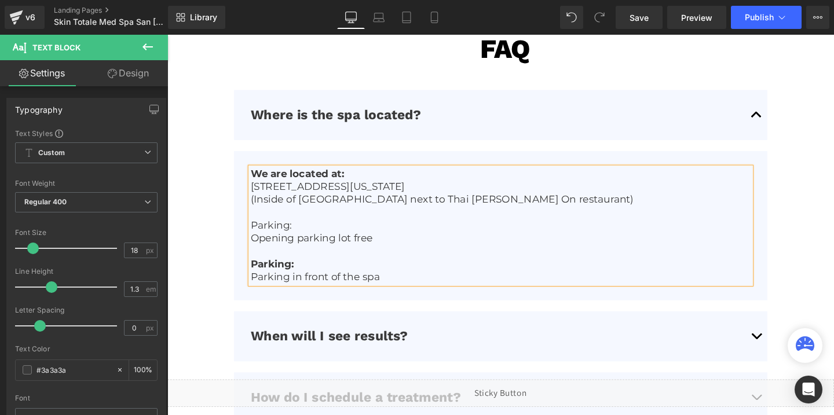
click at [281, 237] on p "Parking:" at bounding box center [518, 235] width 526 height 13
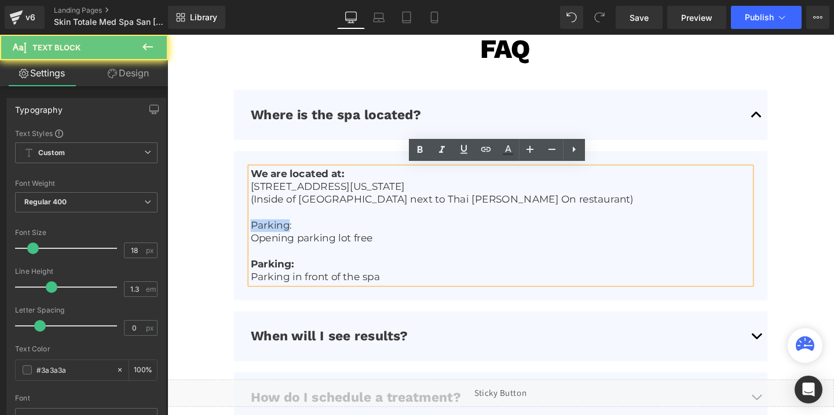
click at [281, 237] on p "Parking:" at bounding box center [518, 235] width 526 height 13
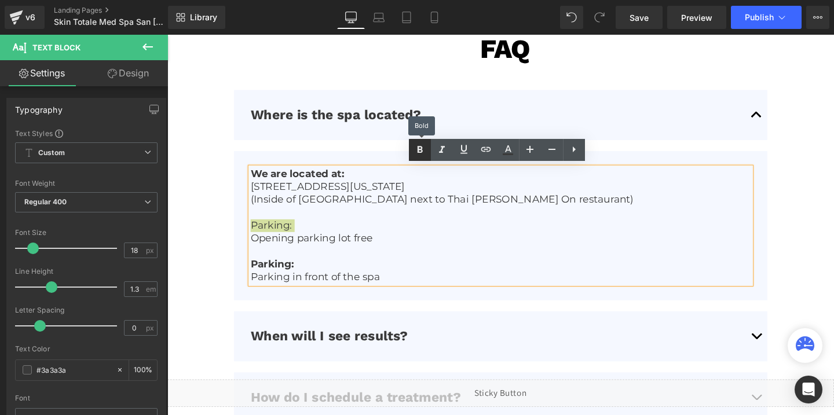
click at [421, 154] on icon at bounding box center [420, 150] width 14 height 14
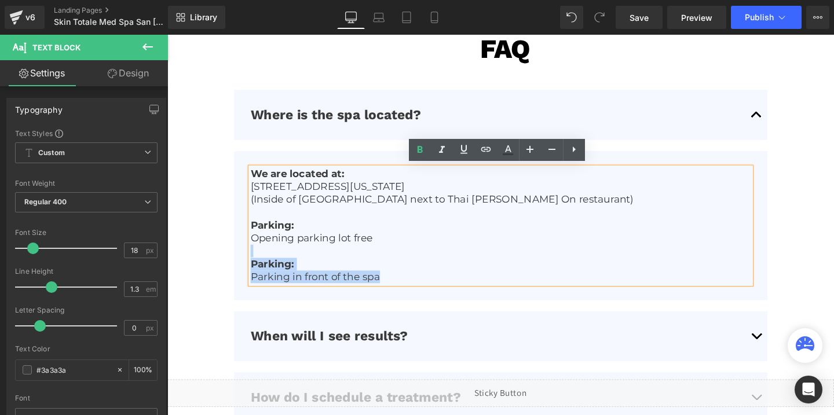
drag, startPoint x: 254, startPoint y: 273, endPoint x: 243, endPoint y: 264, distance: 14.0
click at [243, 264] on article "We are located at: [STREET_ADDRESS][US_STATE] (Inside of [GEOGRAPHIC_DATA] next…" at bounding box center [518, 235] width 561 height 157
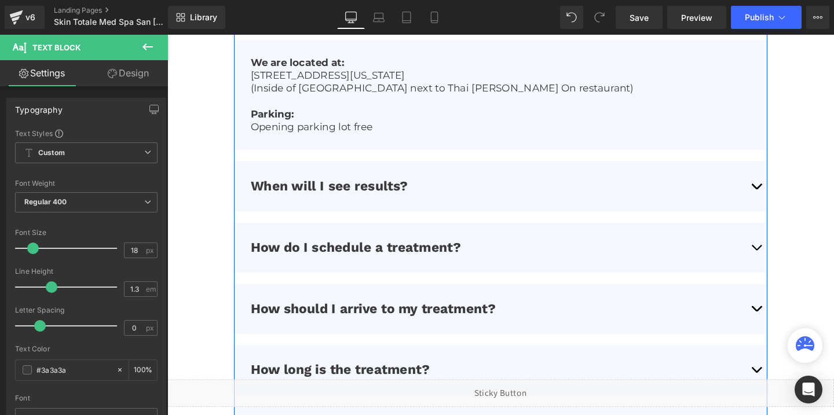
click at [787, 261] on span "button" at bounding box center [787, 261] width 0 height 0
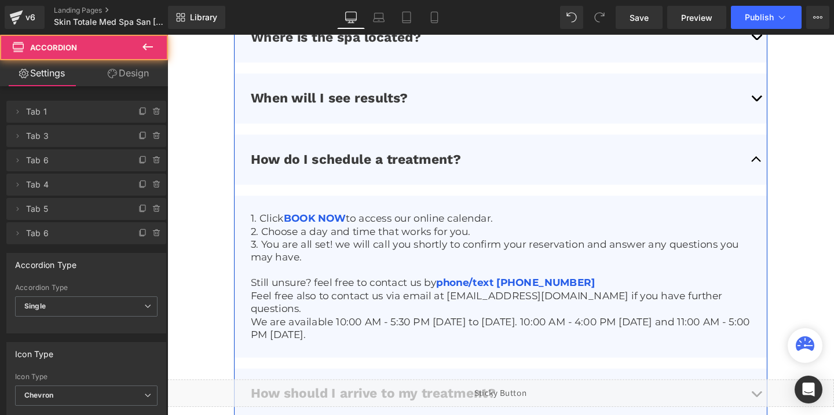
scroll to position [3004, 0]
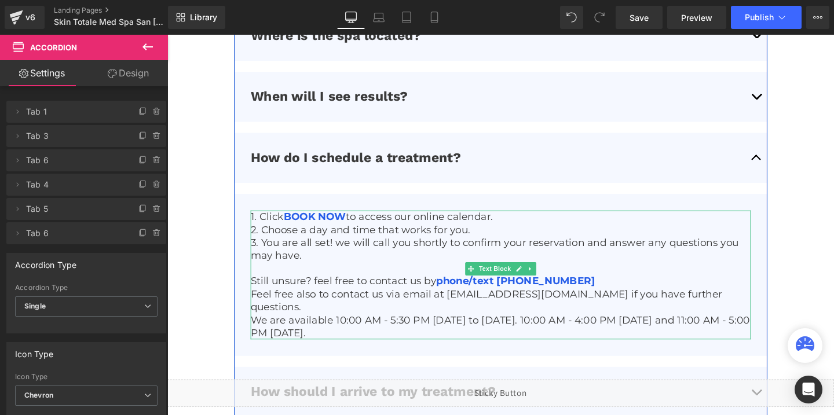
click at [327, 335] on p "We are available 10:00 AM - 5:30 PM [DATE] to [DATE]. 10:00 AM - 4:00 PM [DATE]…" at bounding box center [518, 342] width 526 height 27
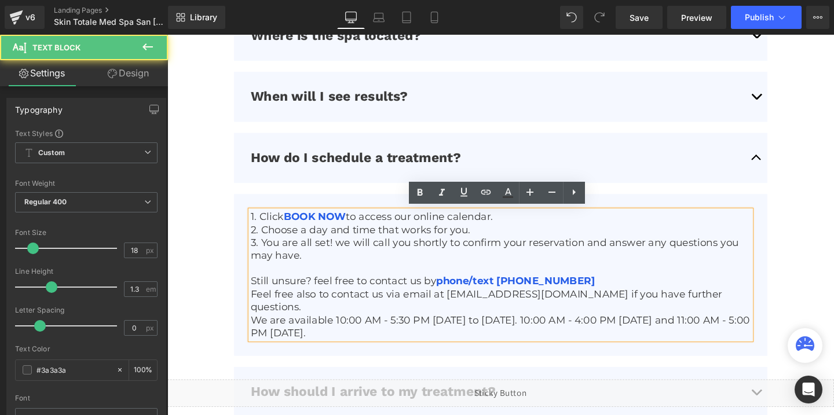
drag, startPoint x: 256, startPoint y: 320, endPoint x: 385, endPoint y: 329, distance: 129.5
click at [385, 329] on p "We are available 10:00 AM - 5:30 PM [DATE] to [DATE]. 10:00 AM - 4:00 PM [DATE]…" at bounding box center [518, 342] width 526 height 27
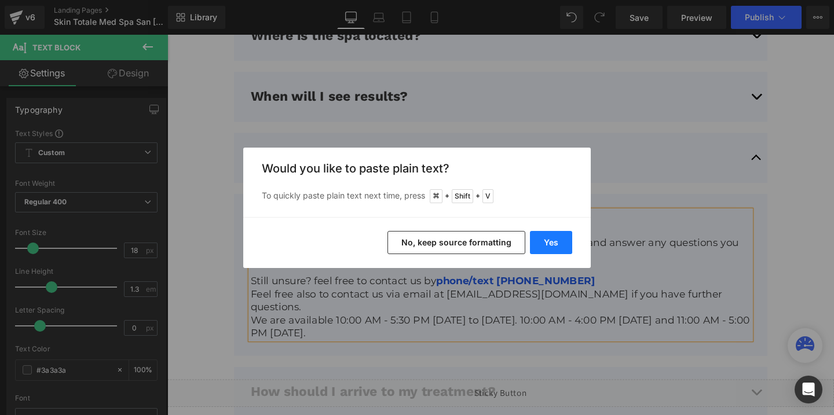
click at [549, 246] on button "Yes" at bounding box center [551, 242] width 42 height 23
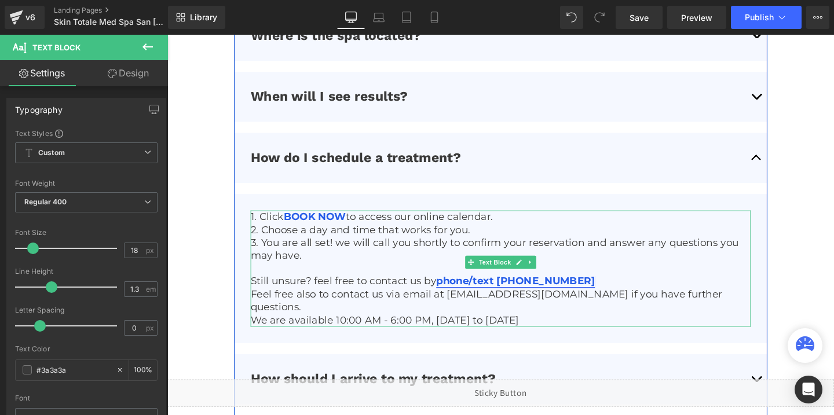
click at [519, 297] on link "phone/text [PHONE_NUMBER]" at bounding box center [533, 293] width 167 height 13
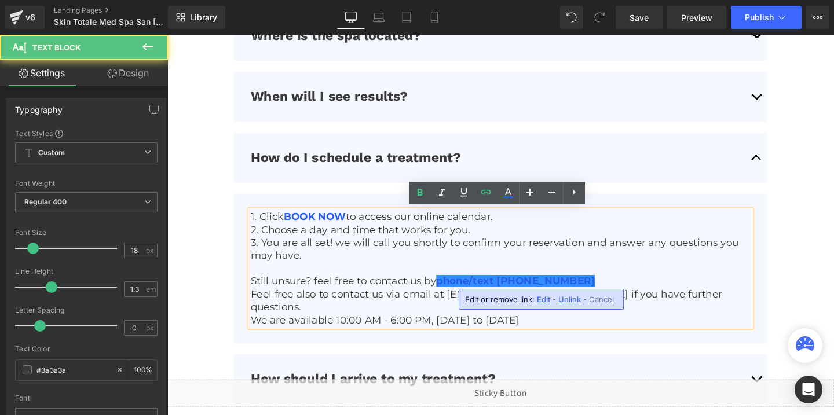
click at [541, 298] on span "Edit" at bounding box center [543, 300] width 13 height 10
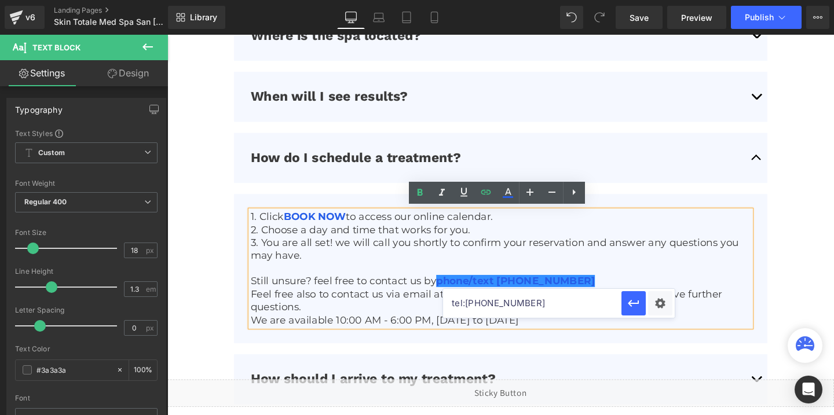
click at [506, 301] on input "tel:[PHONE_NUMBER]" at bounding box center [532, 303] width 178 height 29
paste input "9493393541"
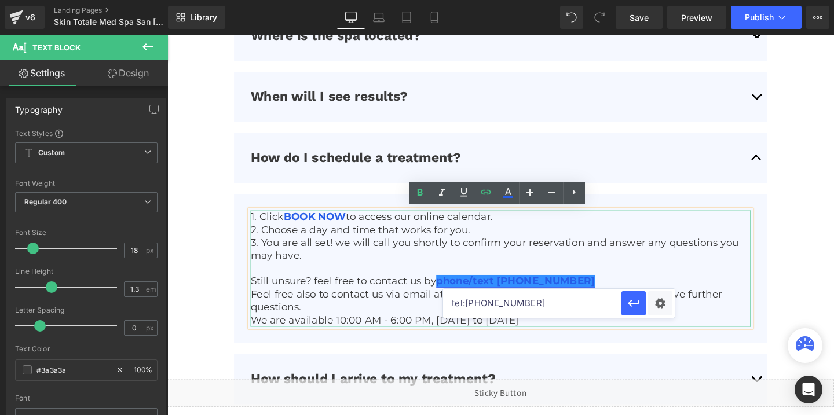
type input "tel:[PHONE_NUMBER]"
click at [529, 292] on link "phone/text [PHONE_NUMBER]" at bounding box center [533, 293] width 167 height 13
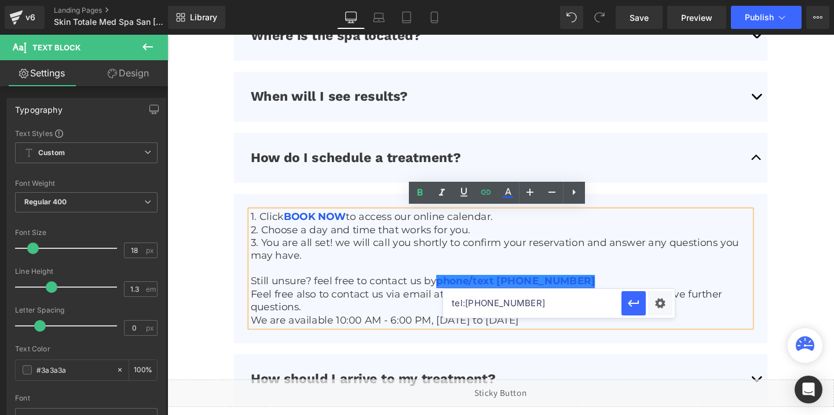
click at [561, 291] on link "phone/text [PHONE_NUMBER]" at bounding box center [533, 293] width 167 height 13
click at [634, 300] on icon "button" at bounding box center [634, 304] width 14 height 14
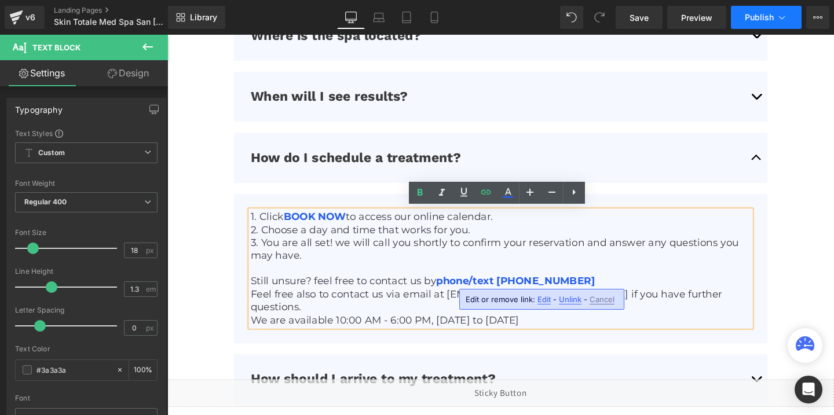
click at [758, 17] on span "Publish" at bounding box center [759, 17] width 29 height 9
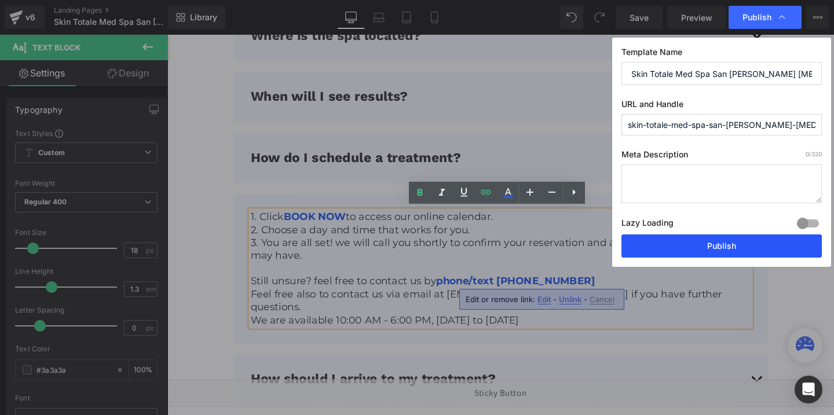
click at [691, 244] on button "Publish" at bounding box center [722, 246] width 200 height 23
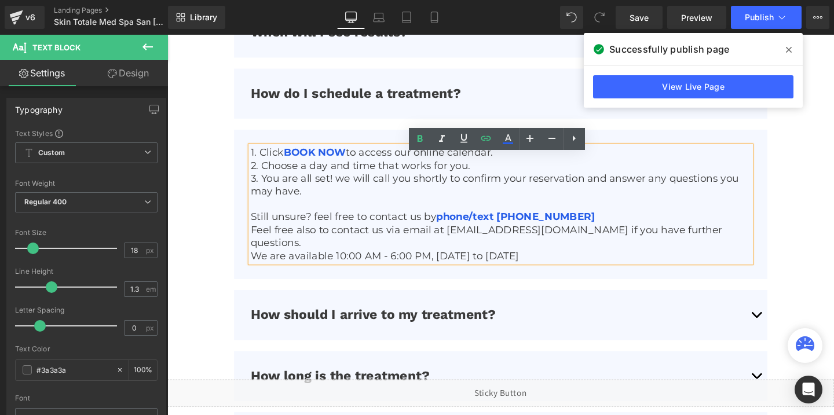
scroll to position [3099, 0]
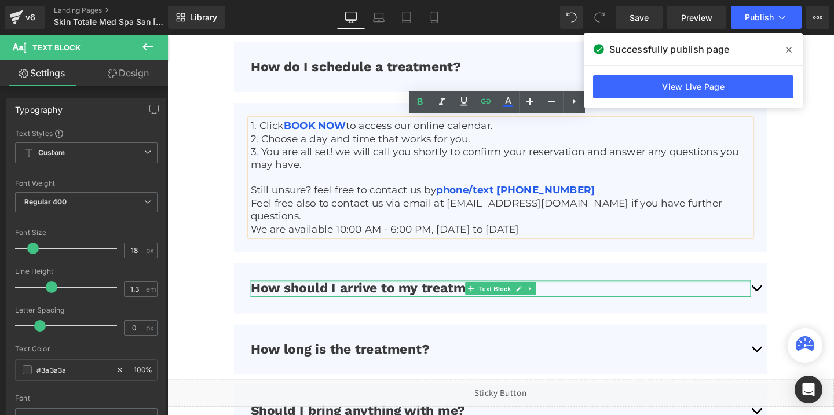
click at [761, 293] on div at bounding box center [518, 294] width 526 height 3
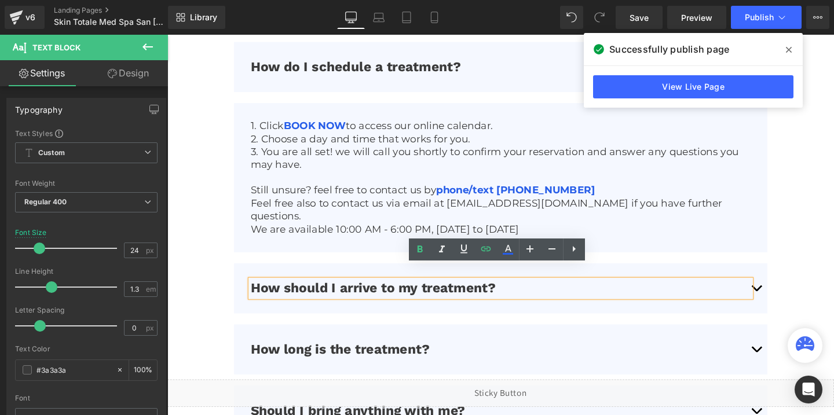
click at [786, 285] on button "button" at bounding box center [786, 301] width 23 height 53
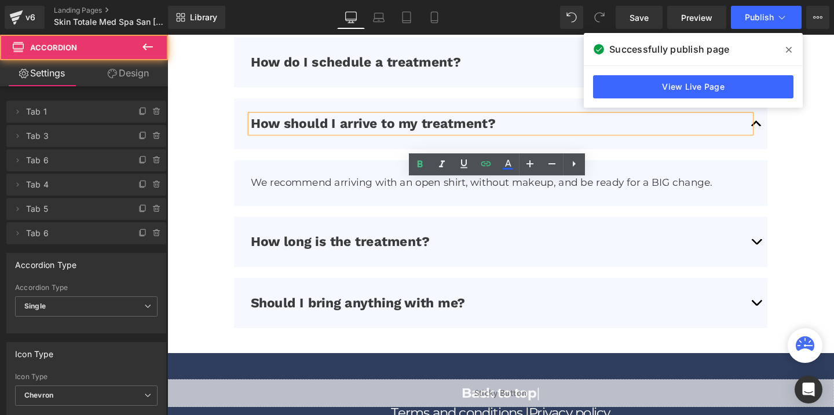
scroll to position [3210, 0]
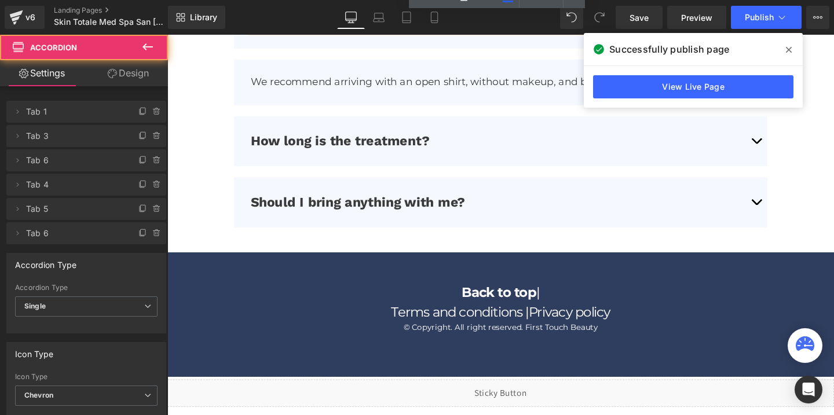
click at [788, 140] on button "button" at bounding box center [786, 147] width 23 height 53
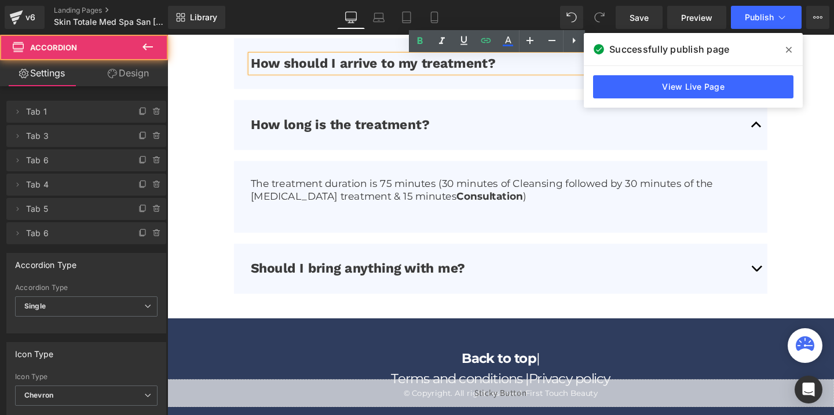
scroll to position [3162, 0]
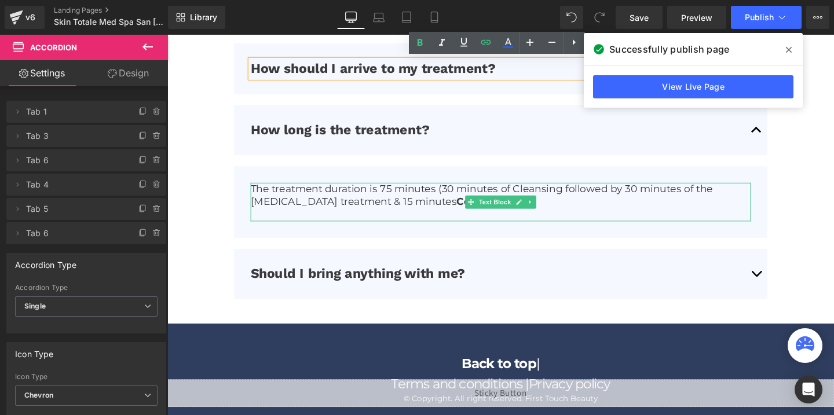
click at [401, 194] on p "The treatment duration is 75 minutes (30 minutes of Cleansing followed by 30 mi…" at bounding box center [518, 204] width 526 height 27
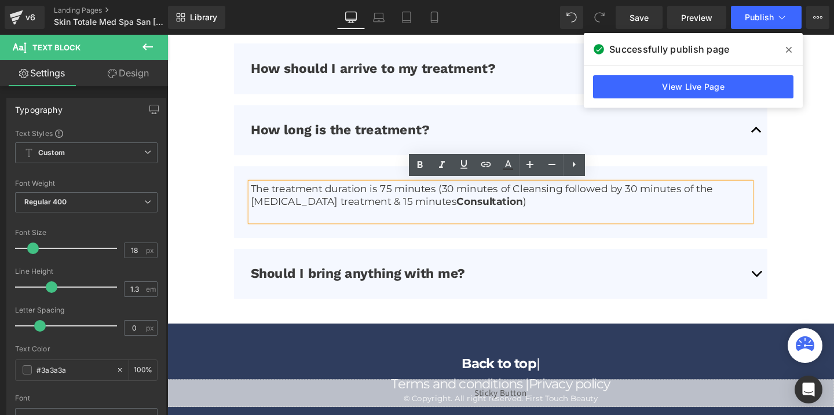
click at [397, 194] on p "The treatment duration is 75 minutes (30 minutes of Cleansing followed by 30 mi…" at bounding box center [518, 204] width 526 height 27
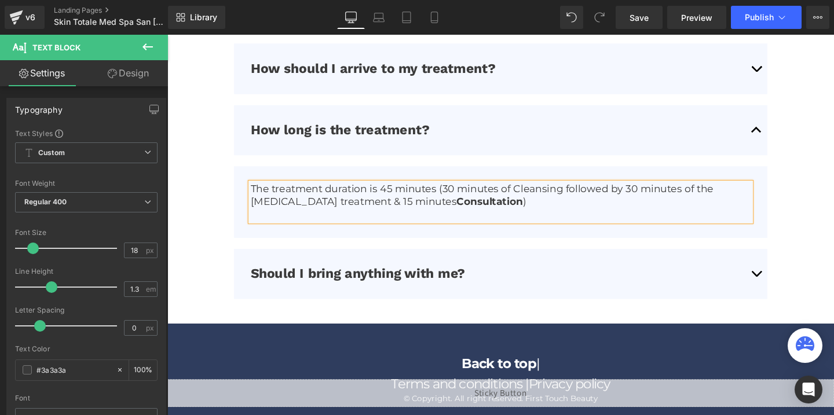
click at [462, 194] on p "The treatment duration is 45 minutes (30 minutes of Cleansing followed by 30 mi…" at bounding box center [518, 204] width 526 height 27
drag, startPoint x: 486, startPoint y: 208, endPoint x: 431, endPoint y: 211, distance: 55.2
click at [431, 211] on p "The treatment duration is 45 minutes (15 minutes of Cleansing followed by 30 mi…" at bounding box center [518, 204] width 526 height 27
click at [534, 406] on div "Liquid" at bounding box center [517, 411] width 701 height 29
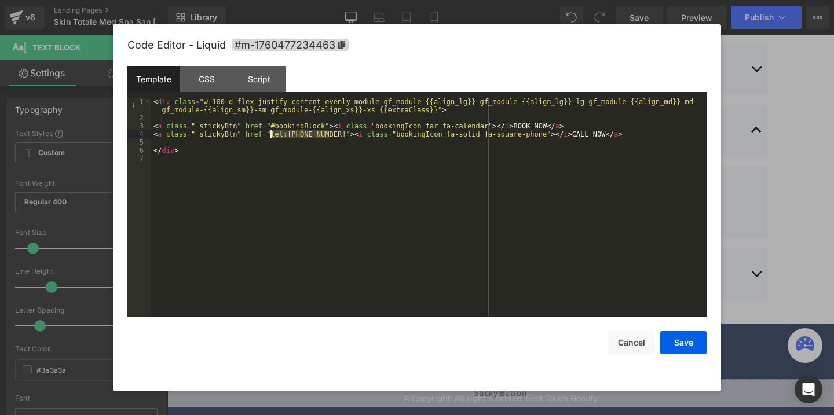
drag, startPoint x: 329, startPoint y: 137, endPoint x: 273, endPoint y: 137, distance: 56.2
click at [273, 137] on div "< div class = "w-100 d-flex justify-content-evenly module gf_module-{{align_lg}…" at bounding box center [429, 219] width 556 height 243
click at [683, 341] on button "Save" at bounding box center [684, 342] width 46 height 23
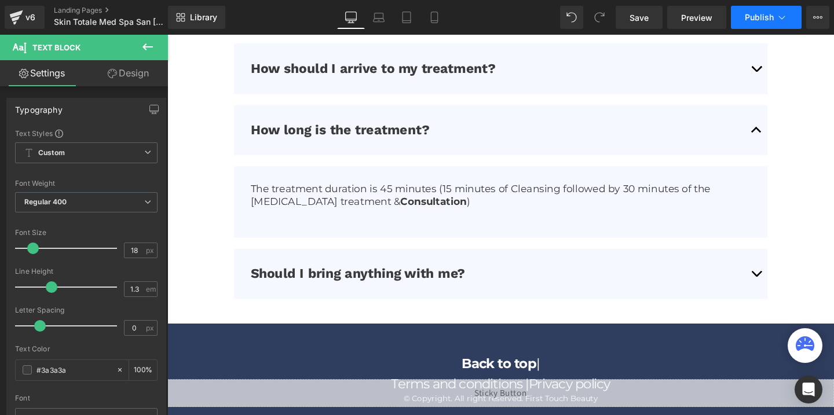
click at [756, 16] on span "Publish" at bounding box center [759, 17] width 29 height 9
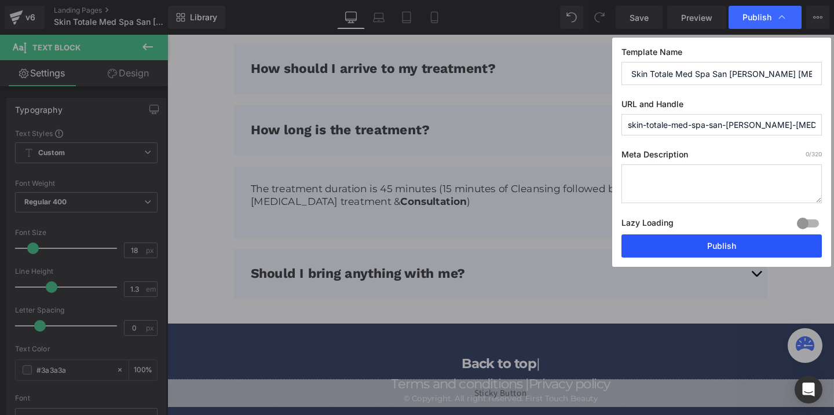
click at [711, 255] on button "Publish" at bounding box center [722, 246] width 200 height 23
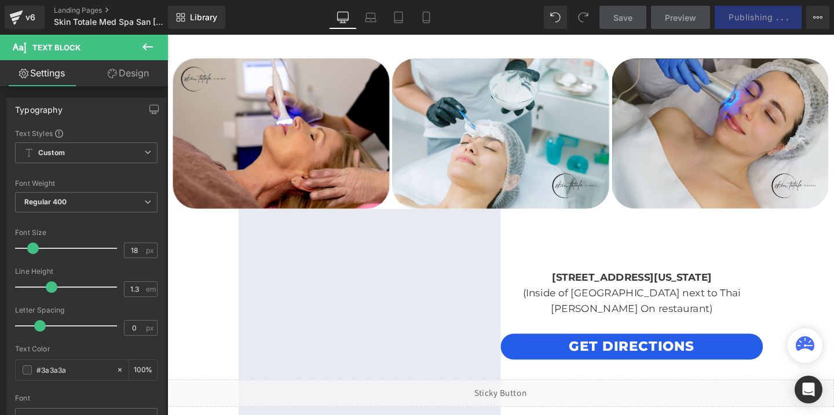
scroll to position [2482, 0]
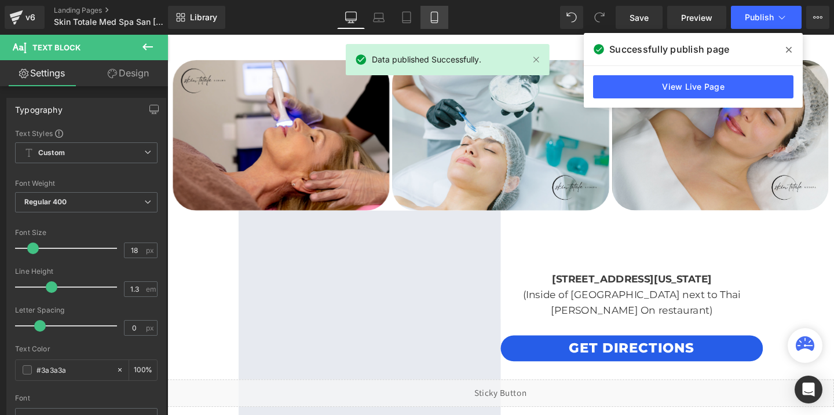
click at [431, 16] on icon at bounding box center [435, 18] width 12 height 12
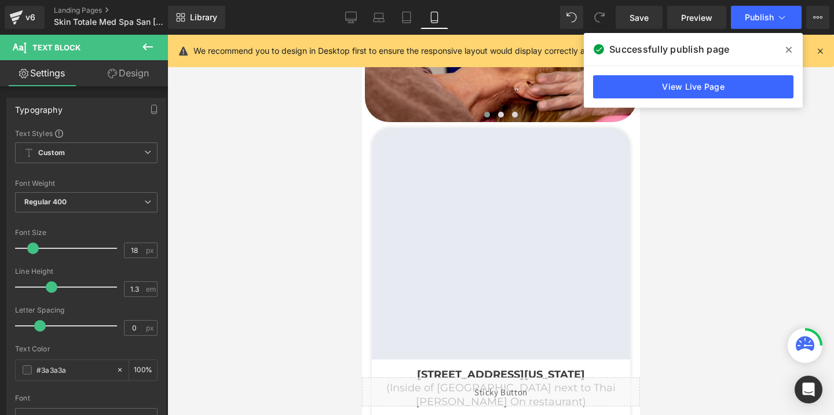
scroll to position [3575, 0]
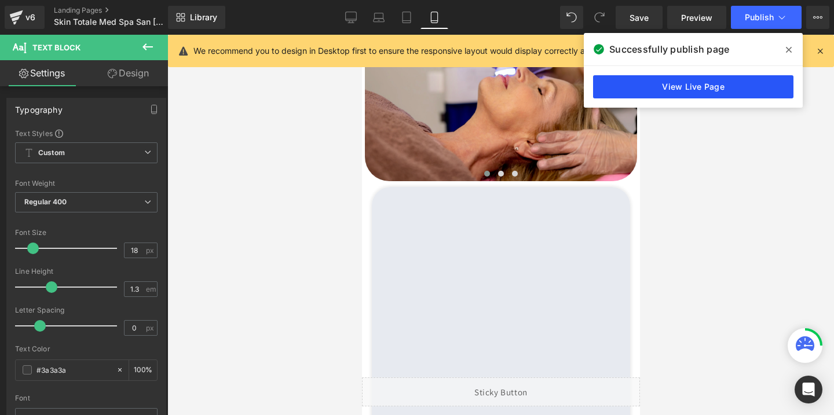
click at [650, 94] on link "View Live Page" at bounding box center [693, 86] width 200 height 23
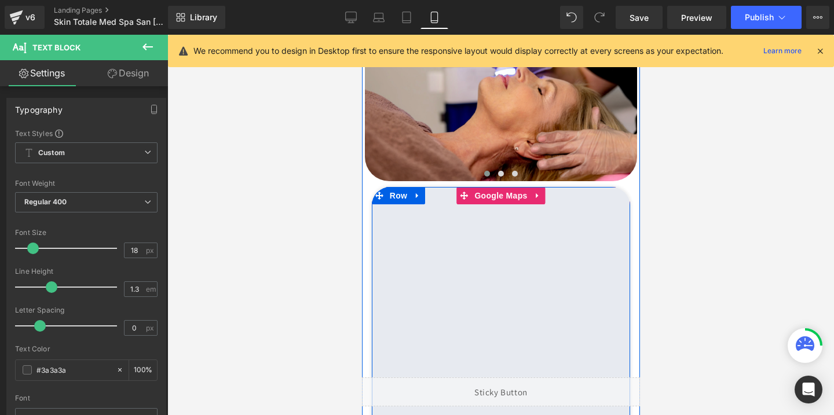
scroll to position [3586, 0]
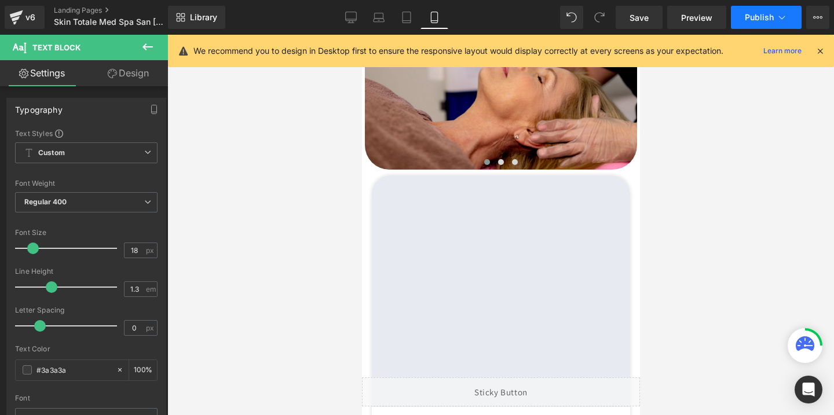
click at [746, 26] on button "Publish" at bounding box center [766, 17] width 71 height 23
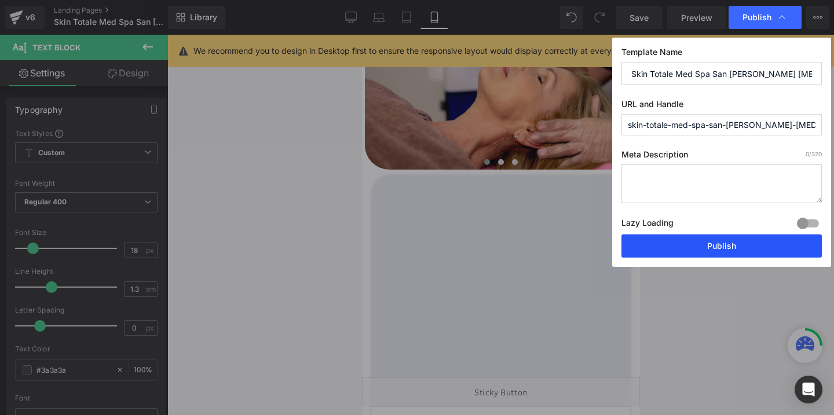
click at [698, 250] on button "Publish" at bounding box center [722, 246] width 200 height 23
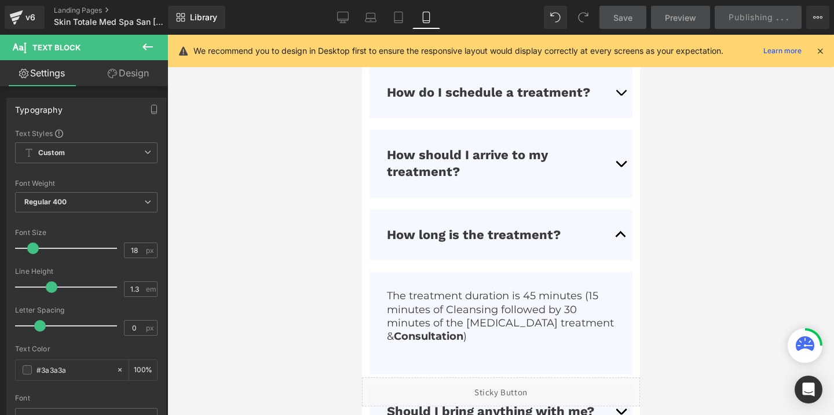
scroll to position [4121, 0]
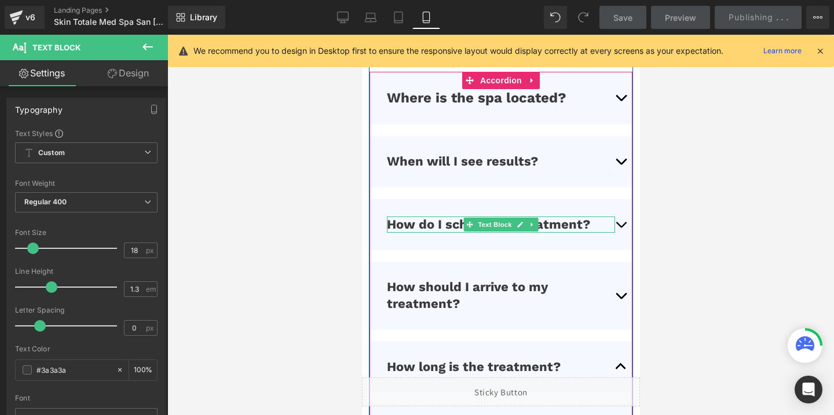
click at [606, 225] on p "How do I schedule a treatment?" at bounding box center [500, 225] width 228 height 17
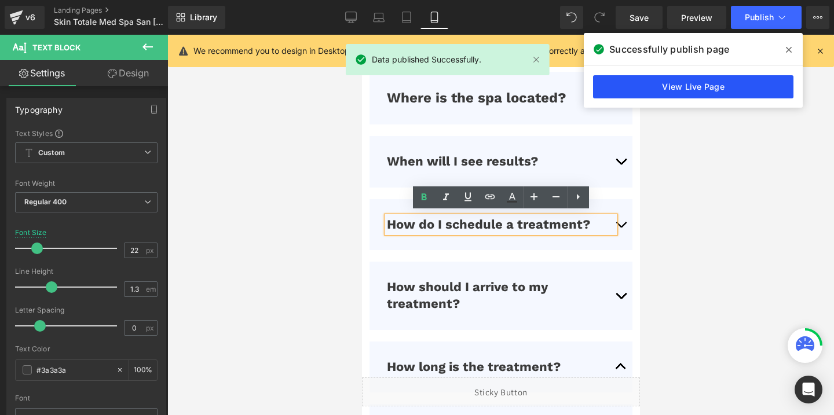
click at [661, 92] on link "View Live Page" at bounding box center [693, 86] width 200 height 23
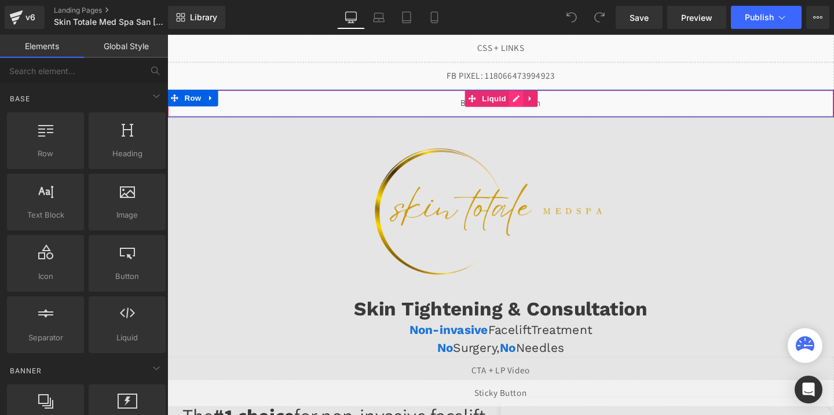
click at [532, 99] on div "Liquid" at bounding box center [517, 107] width 701 height 29
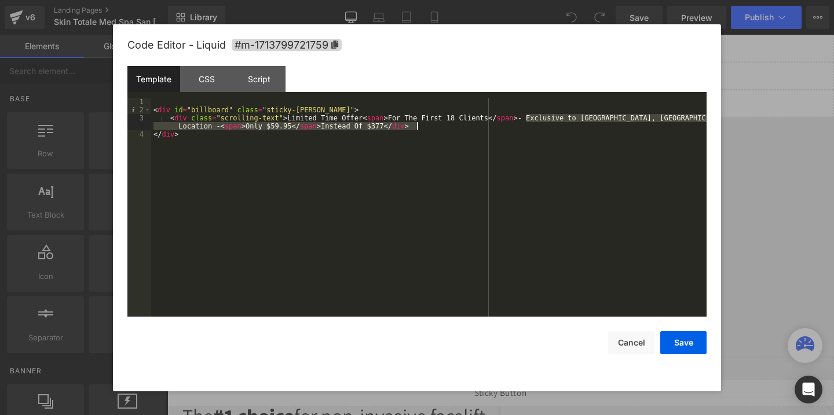
drag, startPoint x: 526, startPoint y: 118, endPoint x: 539, endPoint y: 126, distance: 15.1
click at [539, 126] on div "< div id = "billboard" class = "sticky-barOne" > < div class = "scrolling-text"…" at bounding box center [429, 215] width 556 height 235
click at [637, 341] on button "Cancel" at bounding box center [631, 342] width 46 height 23
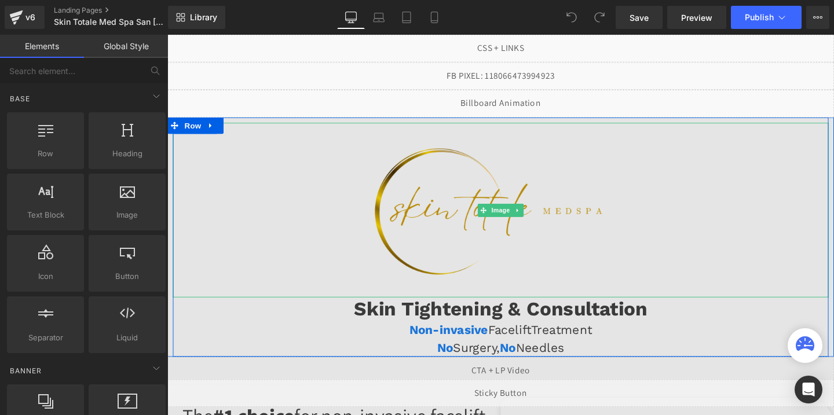
click at [487, 206] on img at bounding box center [518, 219] width 276 height 184
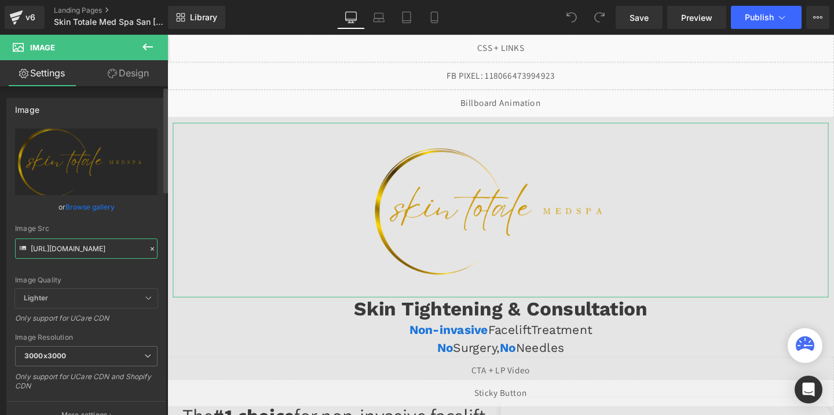
click at [59, 254] on input "[URL][DOMAIN_NAME]" at bounding box center [86, 249] width 143 height 20
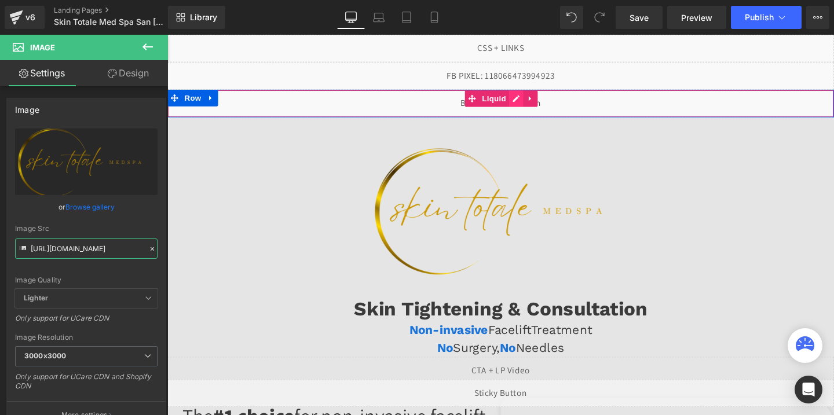
click at [537, 108] on div "Liquid" at bounding box center [517, 107] width 701 height 29
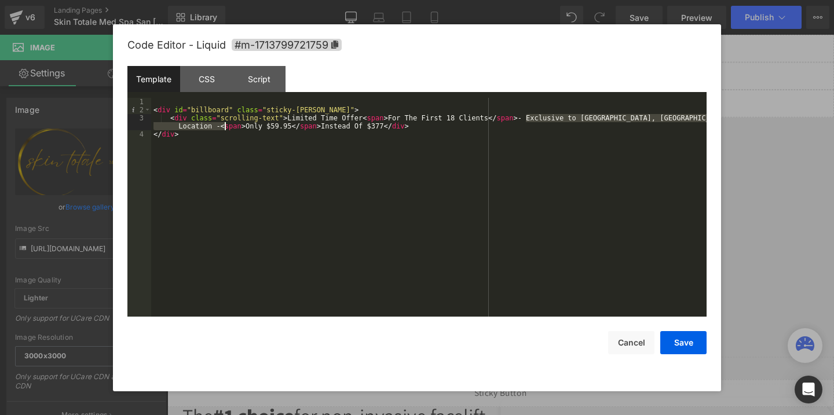
drag, startPoint x: 526, startPoint y: 117, endPoint x: 223, endPoint y: 127, distance: 302.6
click at [223, 127] on div "< div id = "billboard" class = "sticky-barOne" > < div class = "scrolling-text"…" at bounding box center [429, 215] width 556 height 235
click at [636, 345] on button "Cancel" at bounding box center [631, 342] width 46 height 23
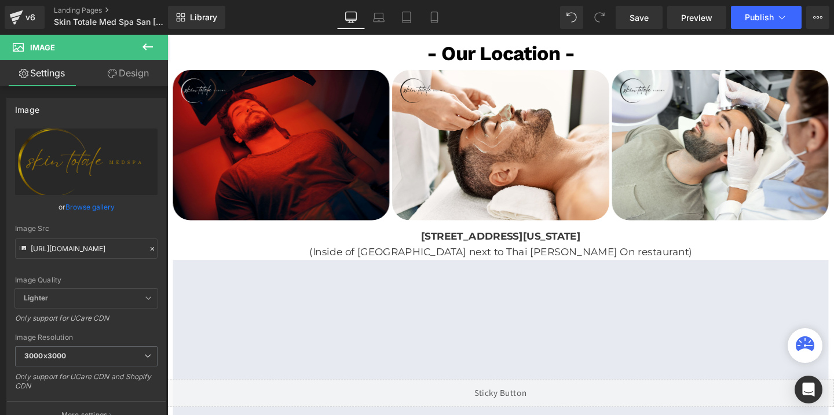
scroll to position [1974, 0]
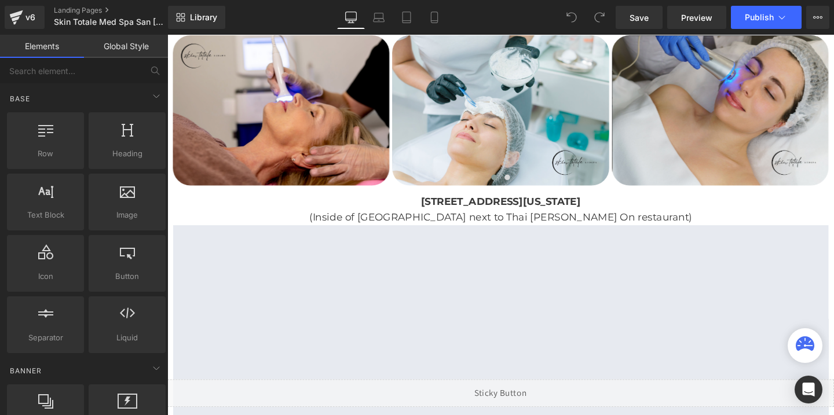
scroll to position [2147, 0]
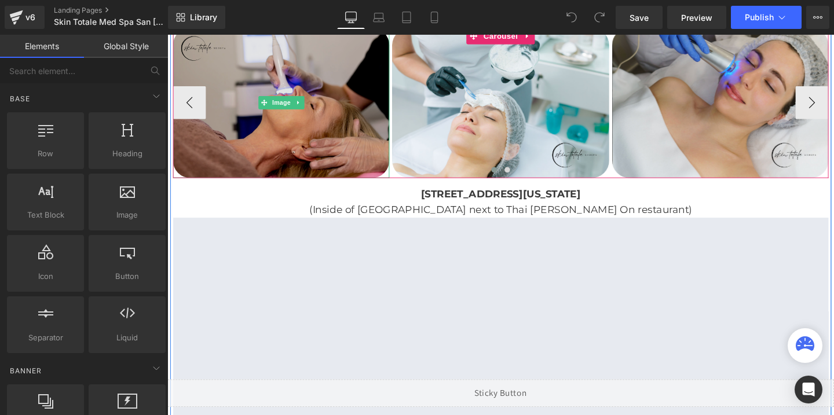
click at [353, 129] on img at bounding box center [287, 106] width 228 height 158
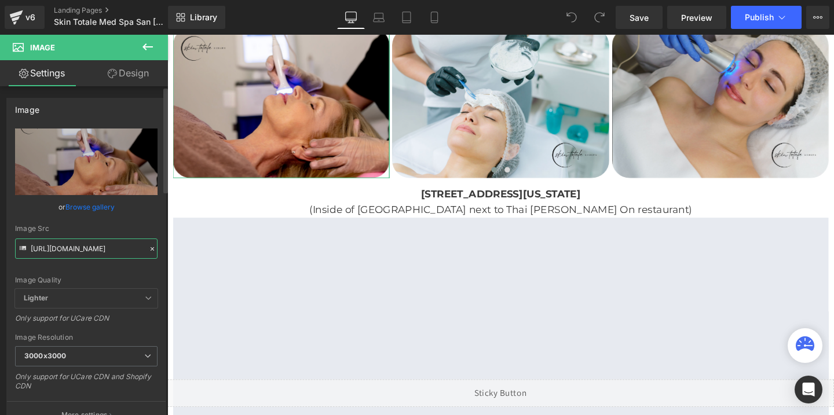
click at [74, 249] on input "[URL][DOMAIN_NAME]" at bounding box center [86, 249] width 143 height 20
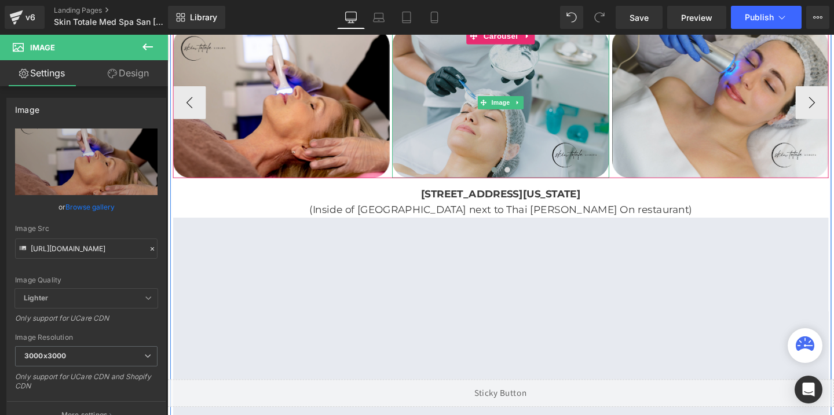
click at [545, 122] on img at bounding box center [518, 106] width 228 height 158
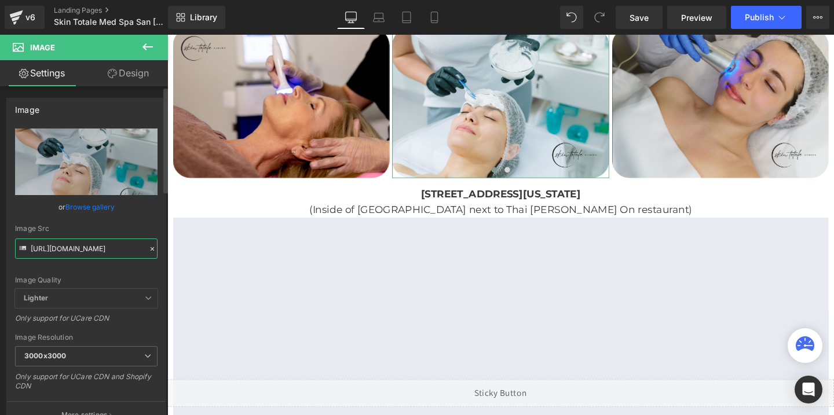
click at [101, 249] on input "[URL][DOMAIN_NAME]" at bounding box center [86, 249] width 143 height 20
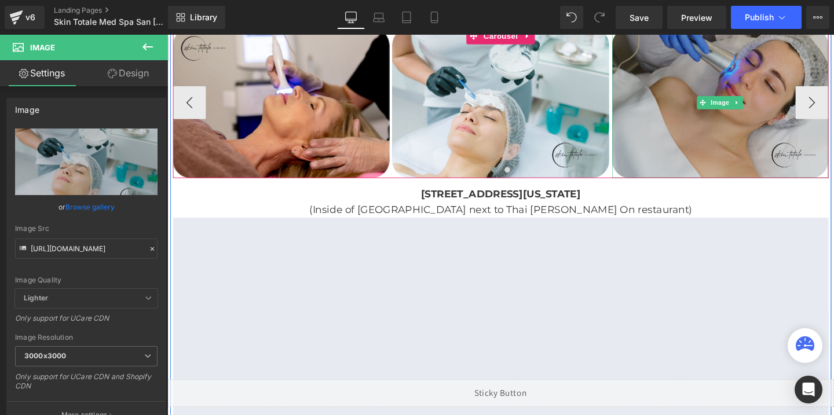
click at [697, 110] on img at bounding box center [749, 106] width 228 height 158
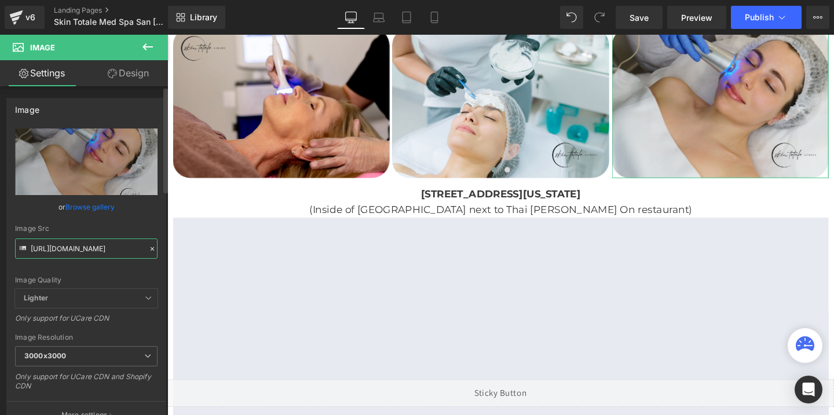
click at [116, 246] on input "[URL][DOMAIN_NAME]" at bounding box center [86, 249] width 143 height 20
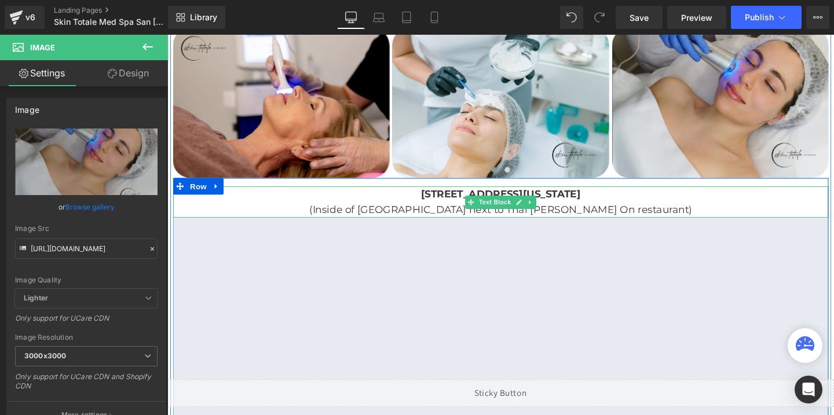
click at [563, 198] on b "[STREET_ADDRESS][US_STATE]" at bounding box center [518, 202] width 168 height 13
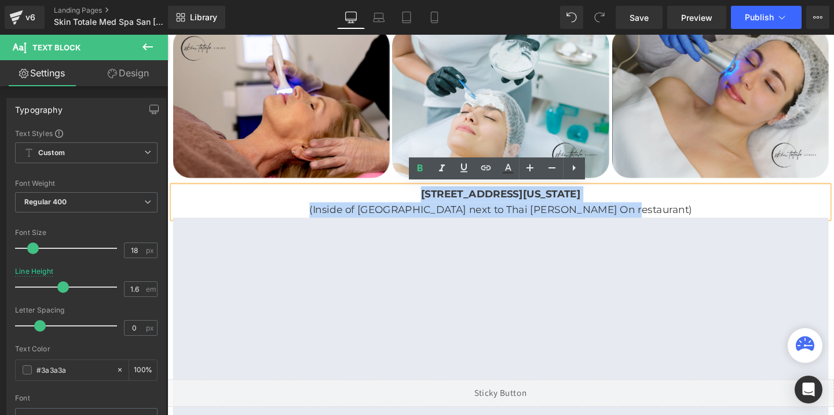
drag, startPoint x: 313, startPoint y: 203, endPoint x: 679, endPoint y: 209, distance: 365.1
click at [679, 209] on div "[STREET_ADDRESS][US_STATE] (Inside of [GEOGRAPHIC_DATA] next to [GEOGRAPHIC_DAT…" at bounding box center [518, 211] width 690 height 34
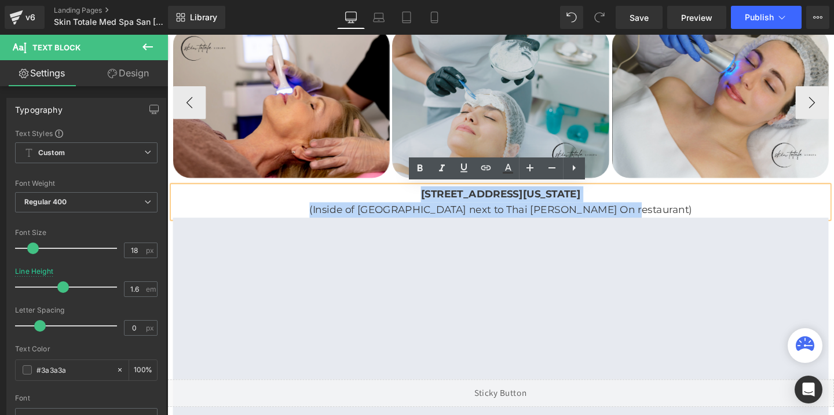
copy div "[STREET_ADDRESS][US_STATE] (Inside of [GEOGRAPHIC_DATA] next to [GEOGRAPHIC_DAT…"
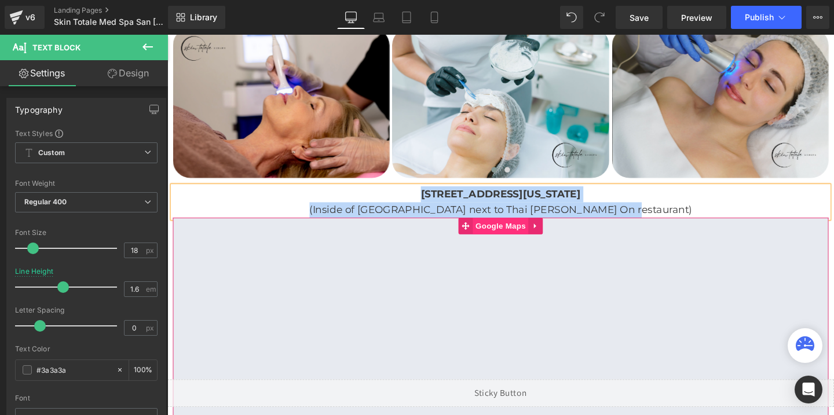
click at [512, 240] on span "Google Maps" at bounding box center [517, 235] width 59 height 17
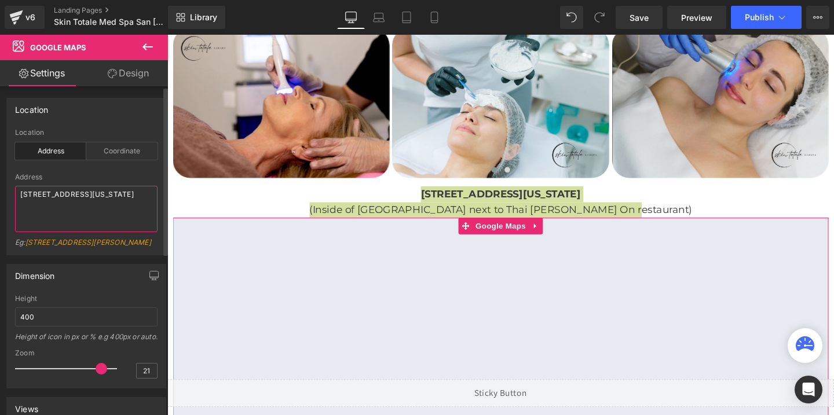
drag, startPoint x: 53, startPoint y: 217, endPoint x: 12, endPoint y: 187, distance: 50.7
click at [12, 187] on div "address Location Address Coordinate Address 31878 Del Obispo Street, Suite 108,…" at bounding box center [86, 192] width 159 height 126
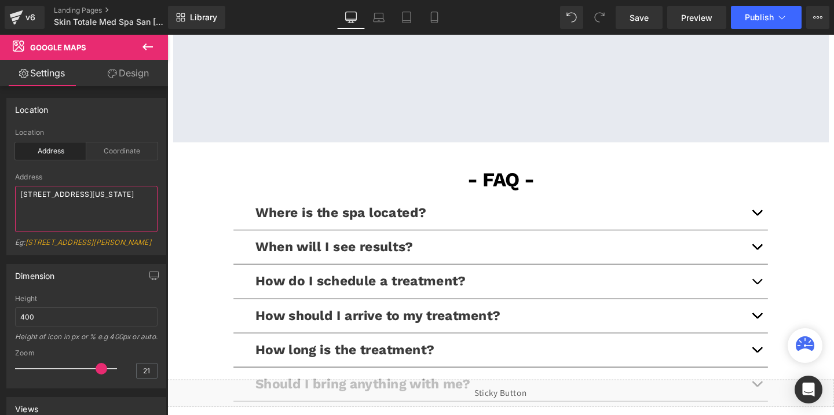
scroll to position [2499, 0]
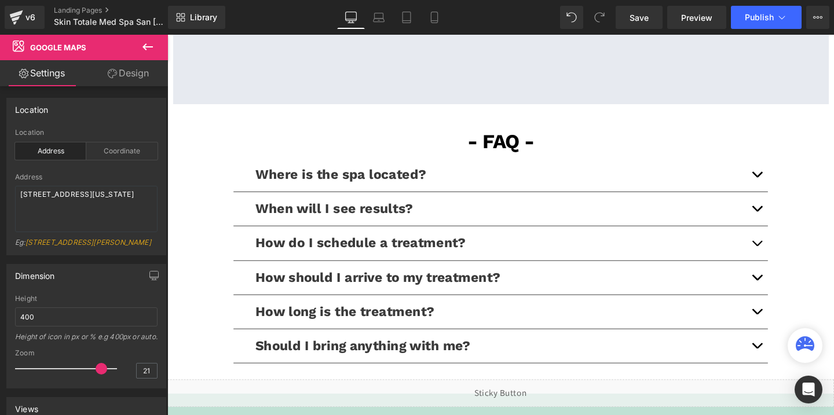
click at [792, 180] on button "button" at bounding box center [787, 182] width 23 height 35
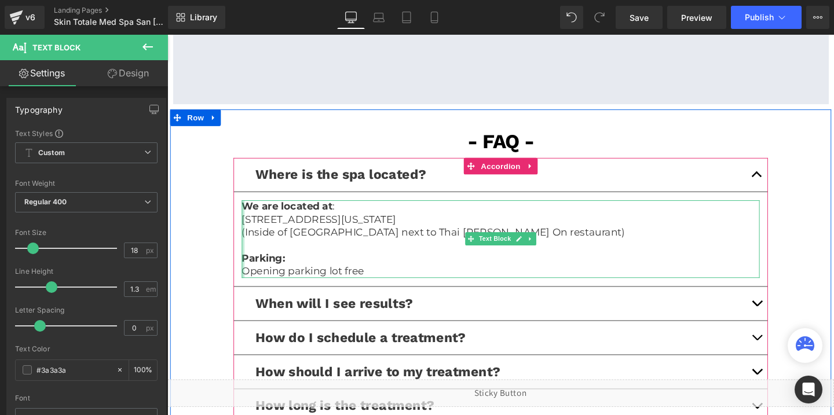
drag, startPoint x: 382, startPoint y: 279, endPoint x: 248, endPoint y: 223, distance: 145.2
click at [248, 223] on div "We are located at : 31878 Del Obispo Street, Suite 108, San Juan Capistrano, Ca…" at bounding box center [518, 249] width 545 height 81
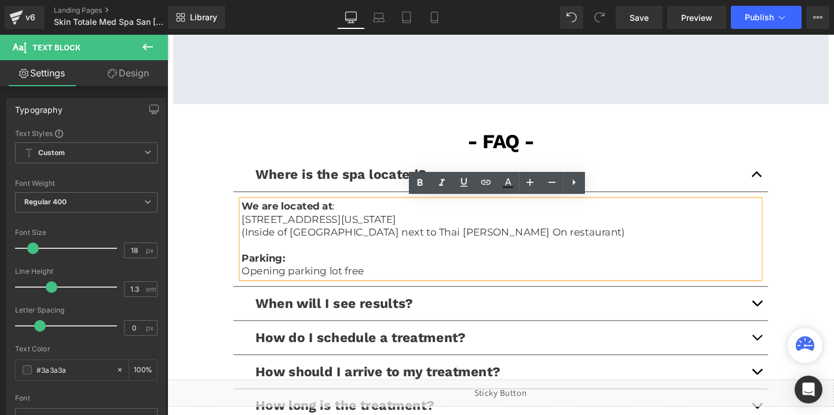
click at [250, 227] on p "[STREET_ADDRESS][US_STATE]" at bounding box center [518, 229] width 545 height 13
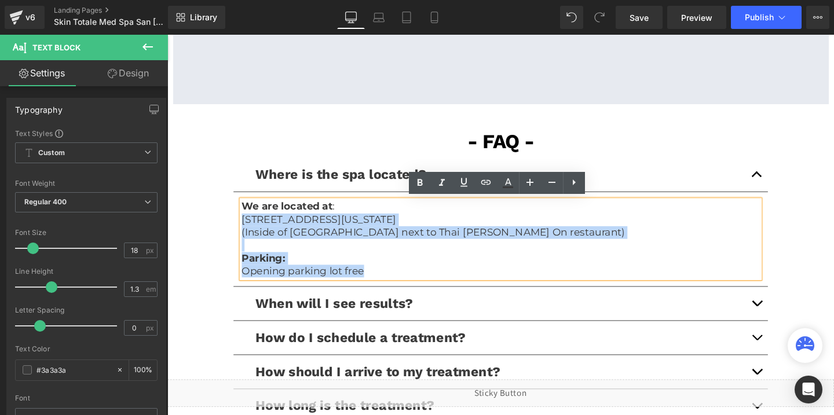
drag, startPoint x: 245, startPoint y: 228, endPoint x: 246, endPoint y: 234, distance: 6.4
click at [246, 234] on div "We are located at : 31878 Del Obispo Street, Suite 108, San Juan Capistrano, Ca…" at bounding box center [518, 249] width 545 height 81
copy div "31878 Del Obispo Street, Suite 108, San Juan Capistrano, California 92675 (Insi…"
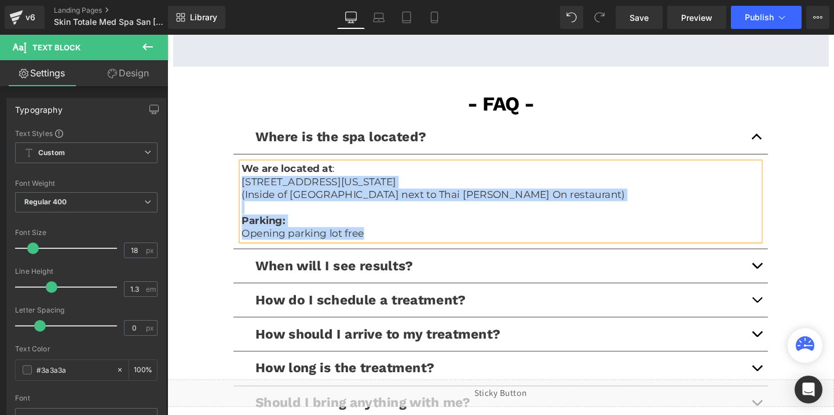
scroll to position [2540, 0]
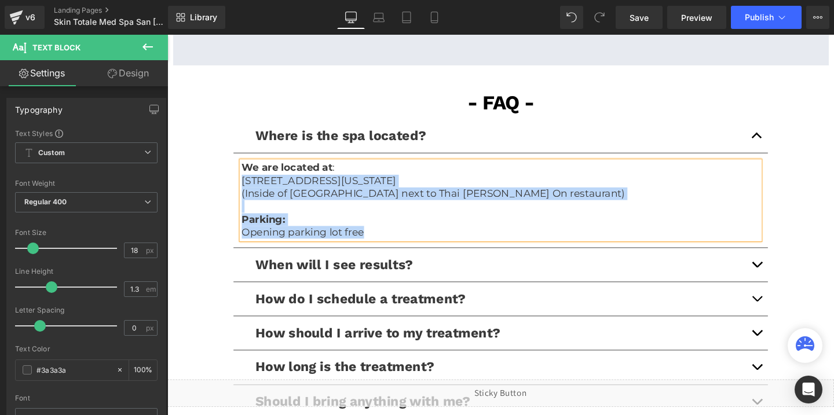
click at [789, 273] on button "button" at bounding box center [787, 276] width 23 height 35
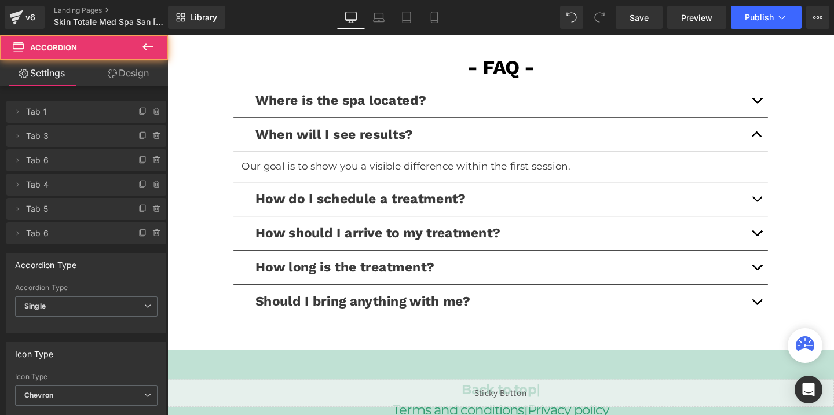
scroll to position [2596, 0]
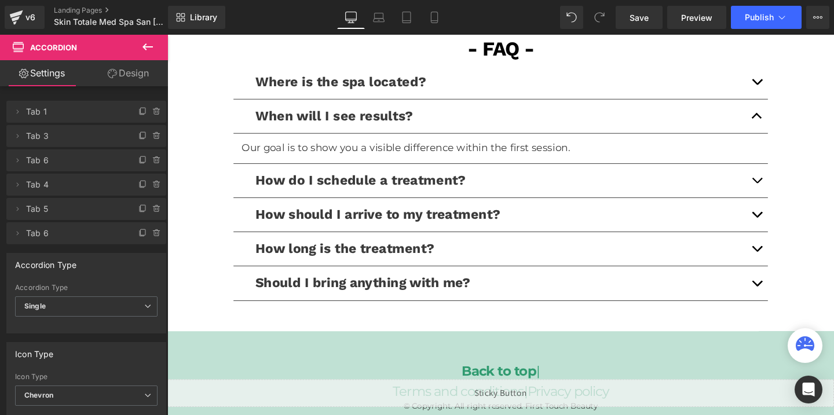
click at [790, 189] on button "button" at bounding box center [787, 188] width 23 height 35
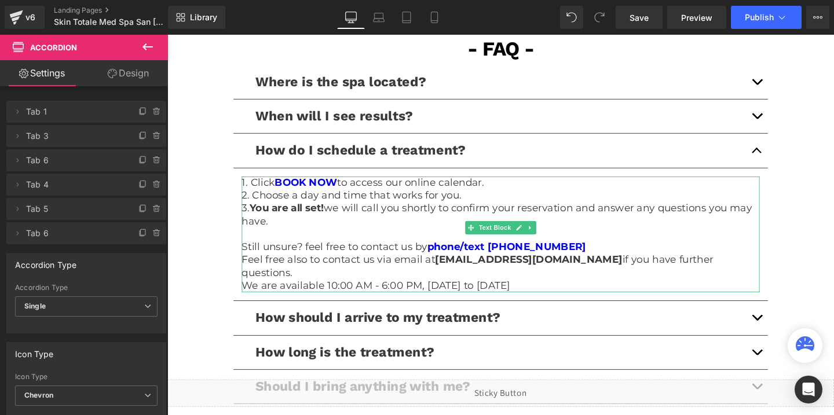
click at [541, 293] on p "We are available 10:00 AM - 6:00 PM, [DATE] to [DATE]" at bounding box center [518, 299] width 545 height 13
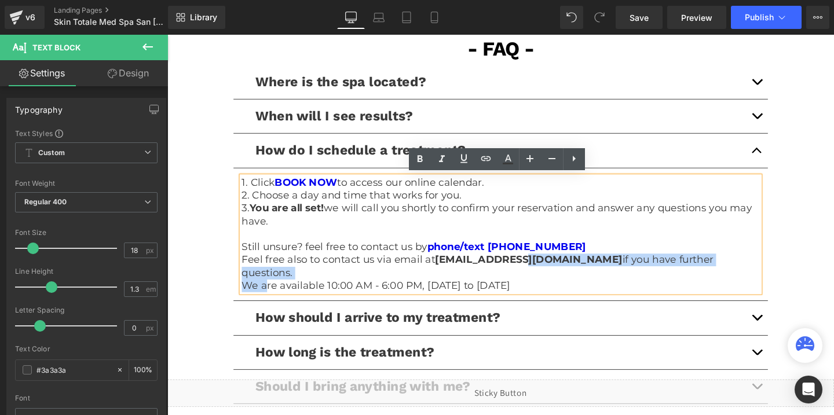
drag, startPoint x: 538, startPoint y: 277, endPoint x: 269, endPoint y: 287, distance: 269.1
click at [269, 287] on div "1. Click BOOK NOW to access our online calendar. 2. Choose a day and time that …" at bounding box center [518, 245] width 545 height 122
click at [269, 293] on p "We are available 10:00 AM - 6:00 PM, [DATE] to [DATE]" at bounding box center [518, 299] width 545 height 13
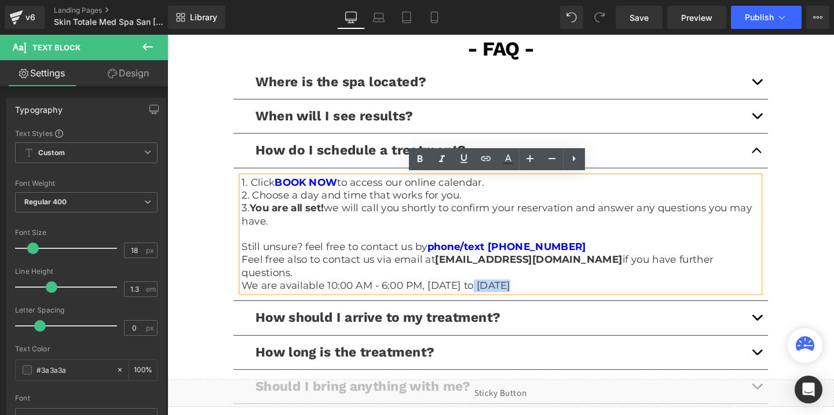
drag, startPoint x: 244, startPoint y: 282, endPoint x: 487, endPoint y: 282, distance: 243.4
click at [487, 282] on div "1. Click BOOK NOW to access our online calendar. 2. Choose a day and time that …" at bounding box center [518, 245] width 545 height 122
click at [525, 293] on p "We are available 10:00 AM - 6:00 PM, [DATE] to [DATE]" at bounding box center [518, 299] width 545 height 13
drag, startPoint x: 526, startPoint y: 285, endPoint x: 246, endPoint y: 286, distance: 279.3
click at [246, 293] on p "We are available 10:00 AM - 6:00 PM, [DATE] to [DATE]" at bounding box center [518, 299] width 545 height 13
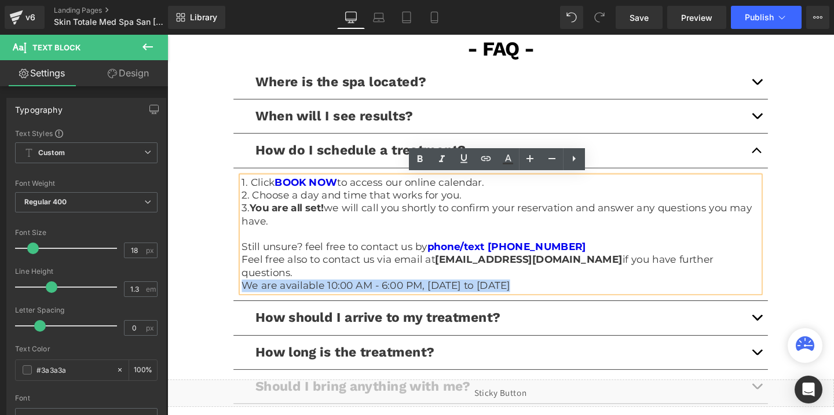
copy p "We are available 10:00 AM - 6:00 PM, [DATE] to [DATE]"
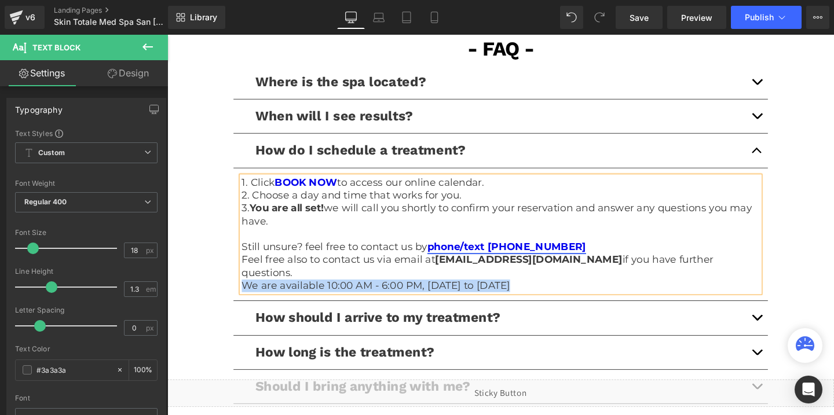
click at [527, 252] on link "phone/text [PHONE_NUMBER]" at bounding box center [524, 258] width 167 height 13
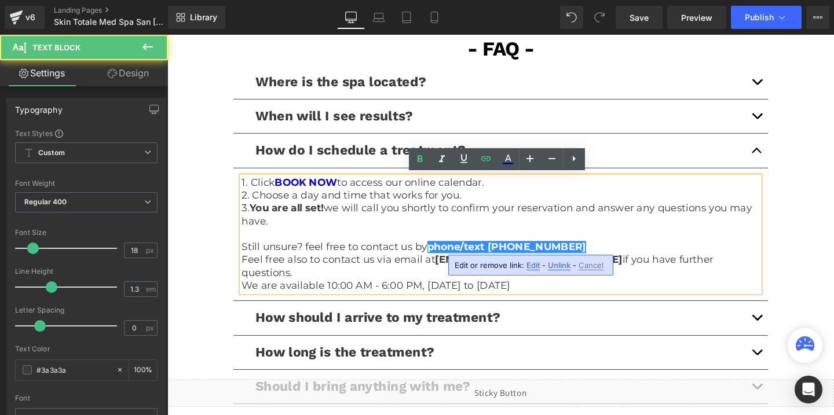
click at [534, 261] on span "Edit" at bounding box center [533, 266] width 13 height 10
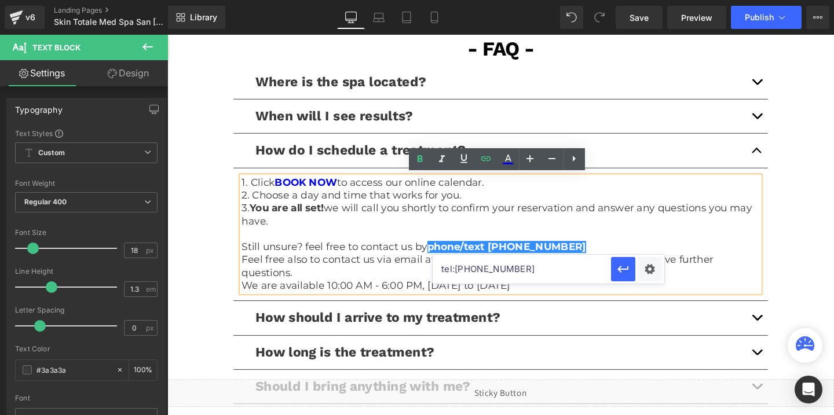
click at [499, 263] on input "tel:[PHONE_NUMBER]" at bounding box center [522, 269] width 178 height 29
